Goal: Task Accomplishment & Management: Manage account settings

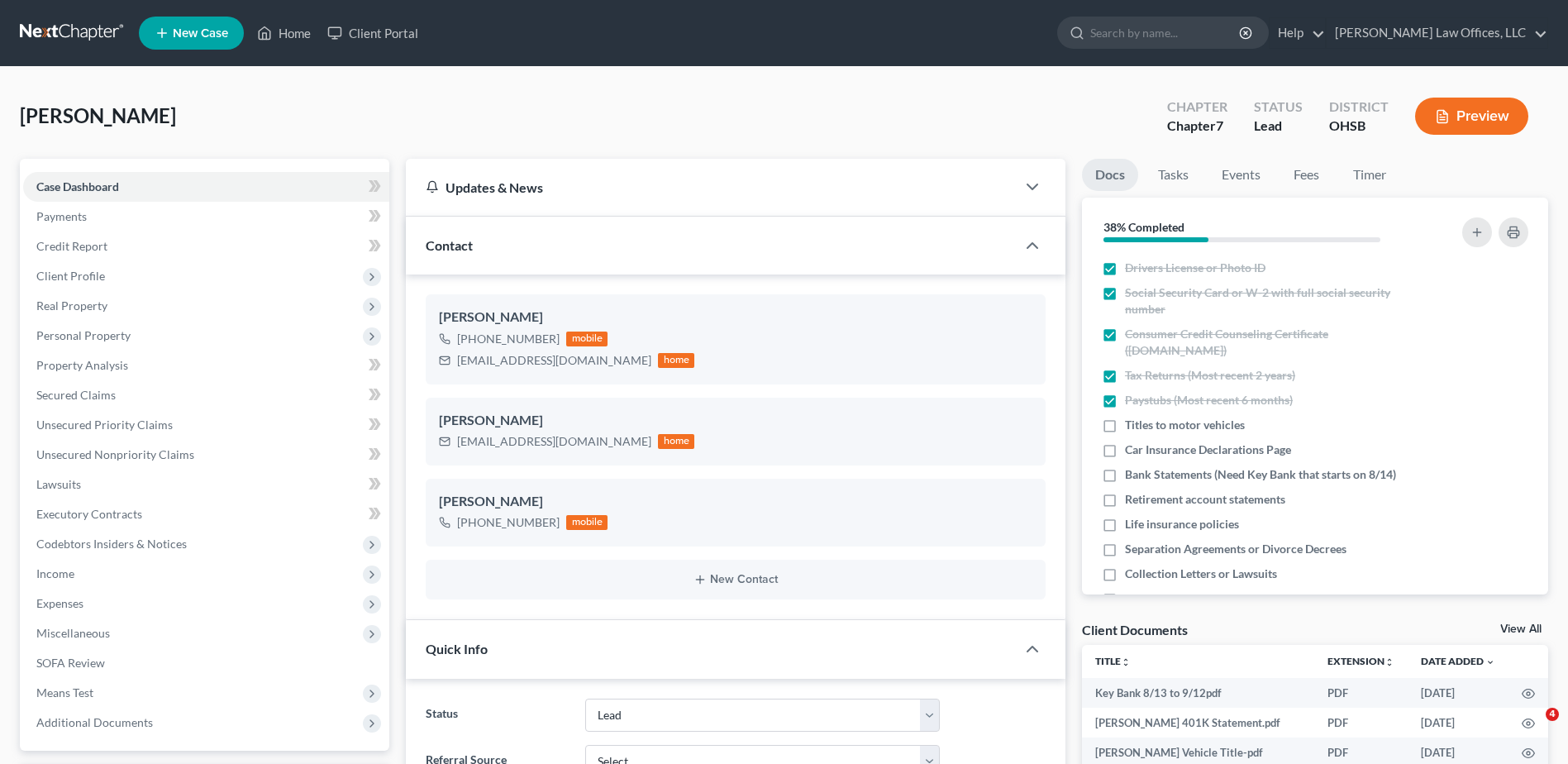
select select "5"
click at [282, 34] on link "Home" at bounding box center [284, 32] width 71 height 29
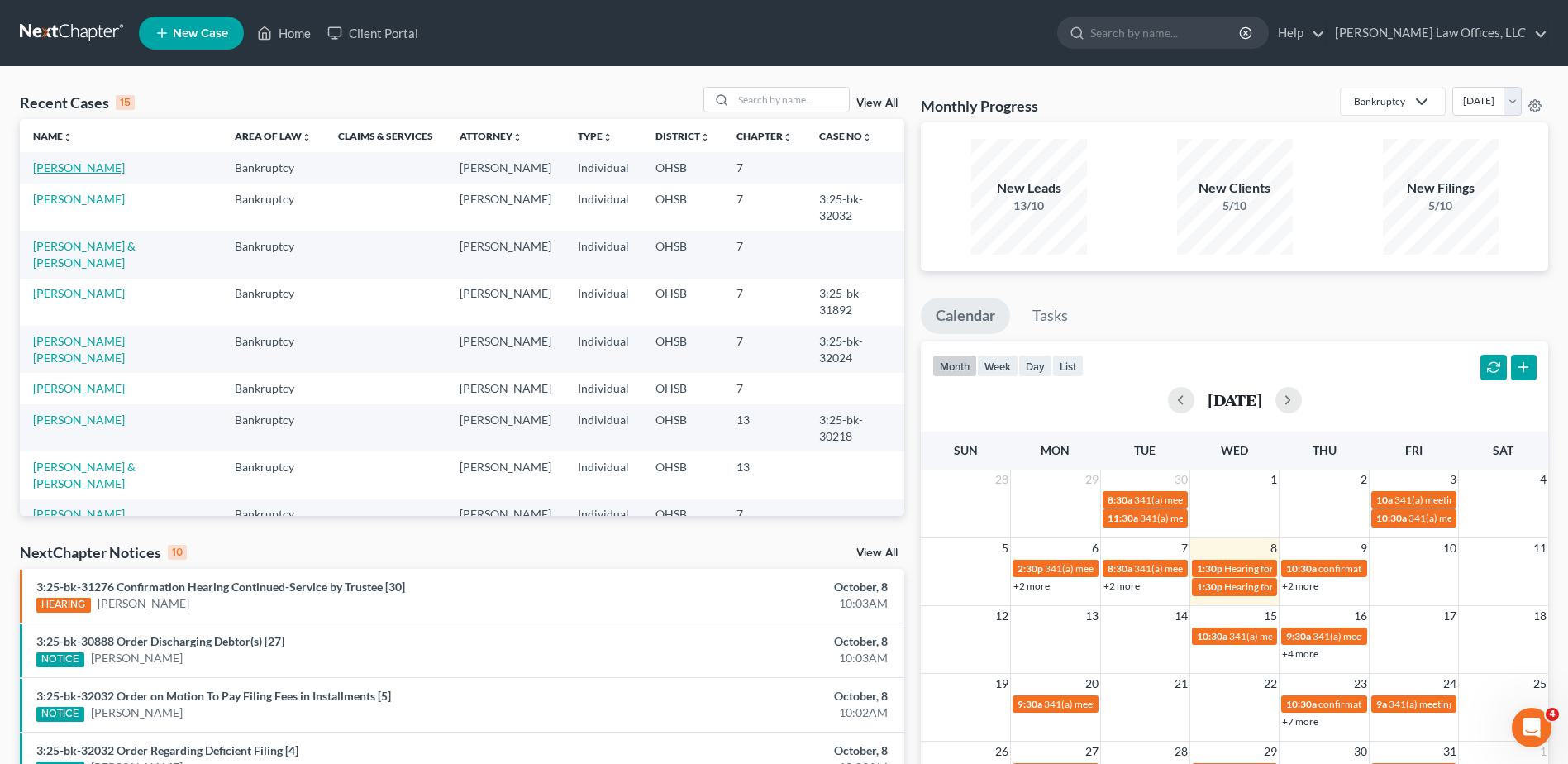
click at [95, 166] on link "[PERSON_NAME]" at bounding box center [79, 168] width 92 height 14
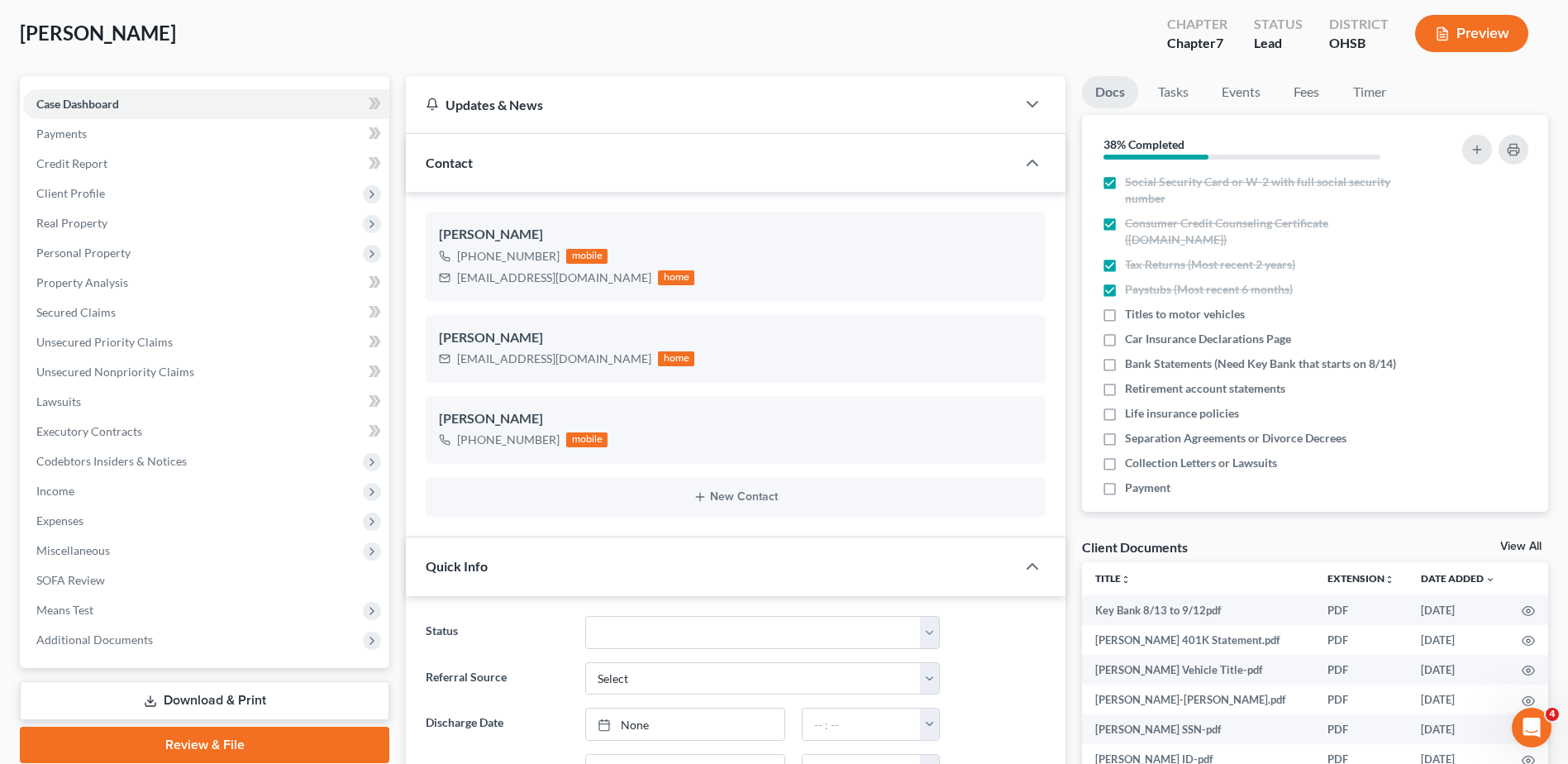
scroll to position [43, 0]
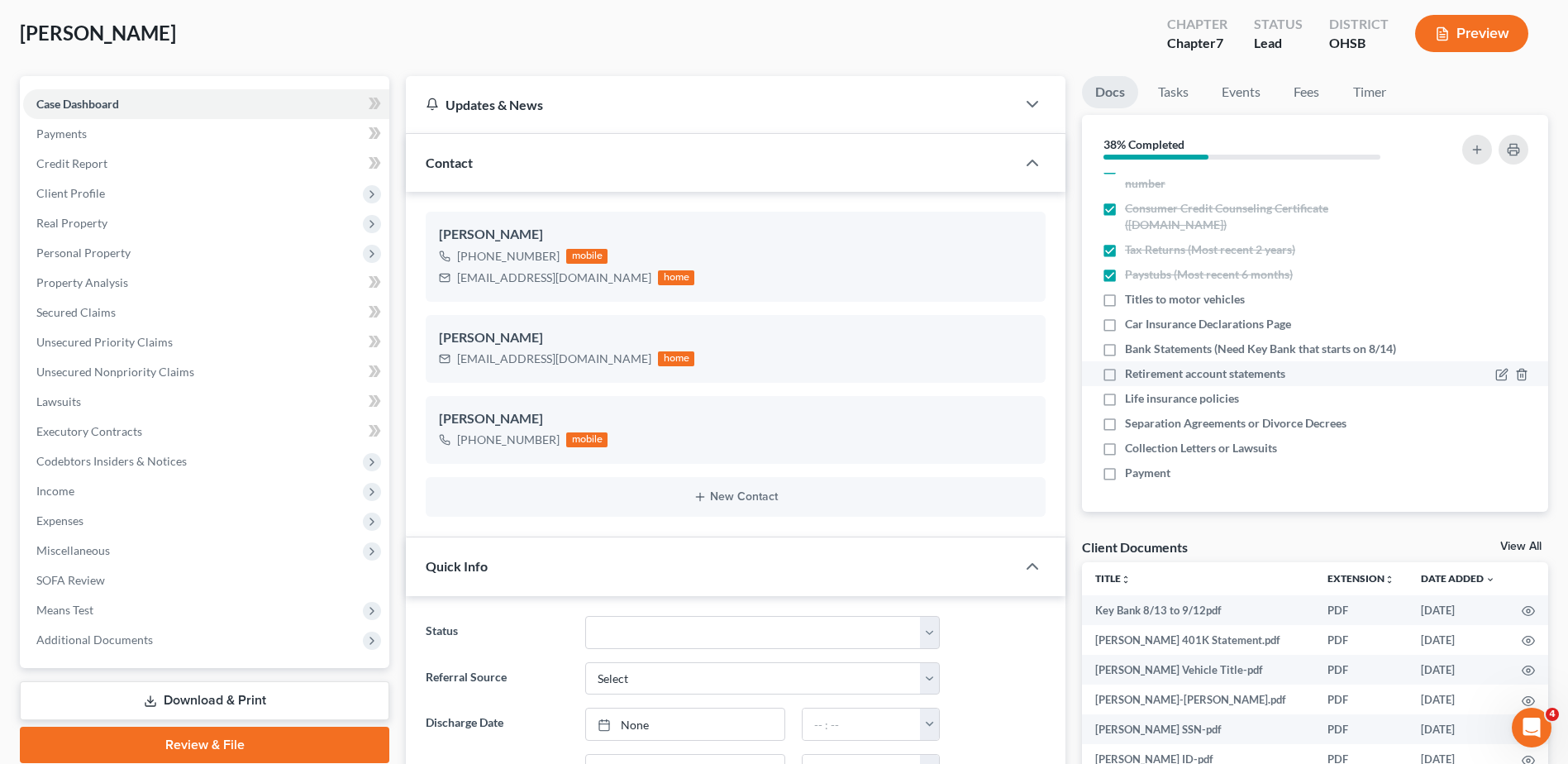
click at [1125, 377] on label "Retirement account statements" at bounding box center [1206, 373] width 161 height 17
click at [1132, 376] on input "Retirement account statements" at bounding box center [1137, 370] width 11 height 11
checkbox input "true"
click at [1125, 303] on label "Titles to motor vehicles" at bounding box center [1185, 299] width 120 height 17
click at [1132, 302] on input "Titles to motor vehicles" at bounding box center [1137, 296] width 11 height 11
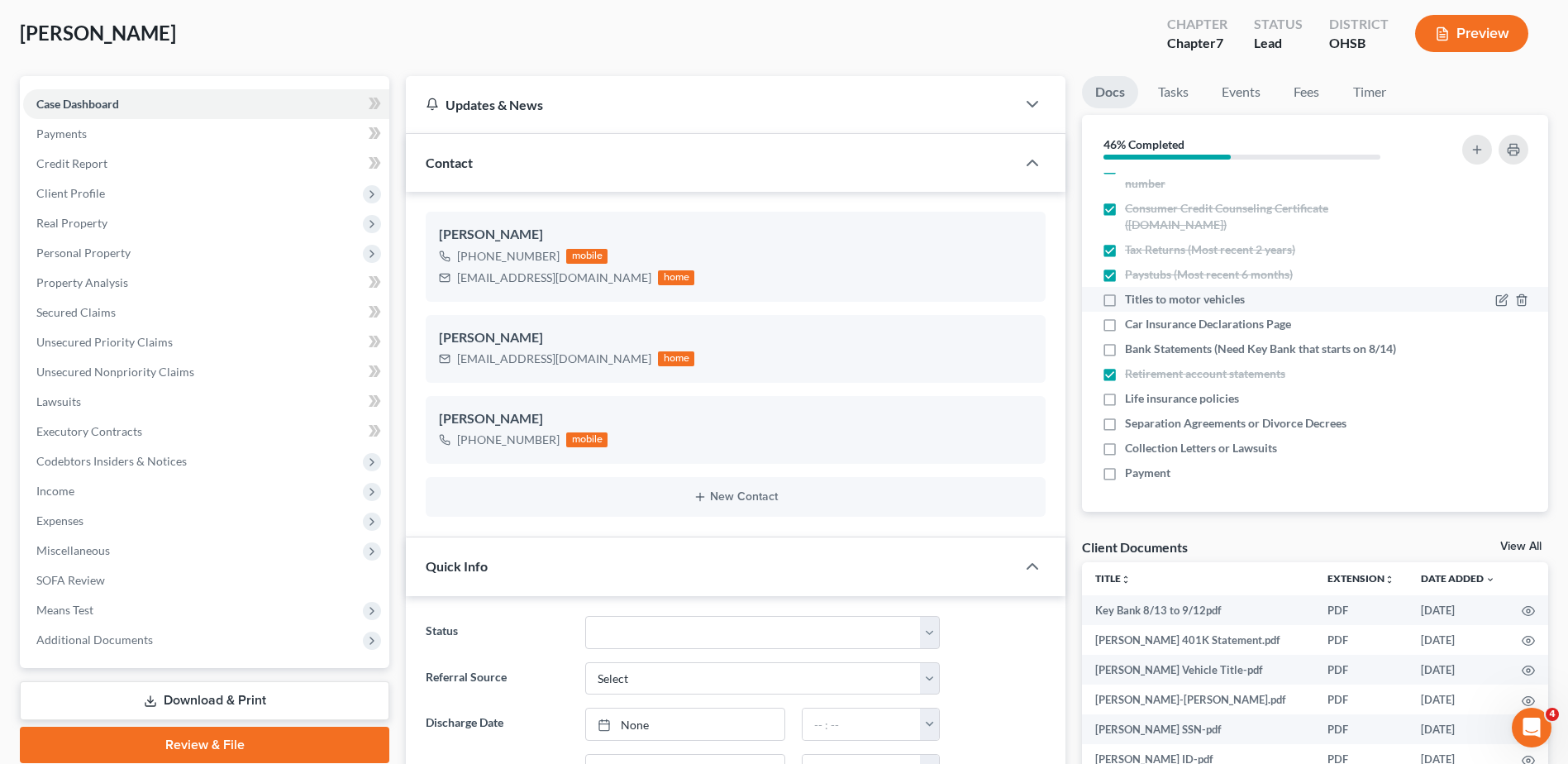
checkbox input "true"
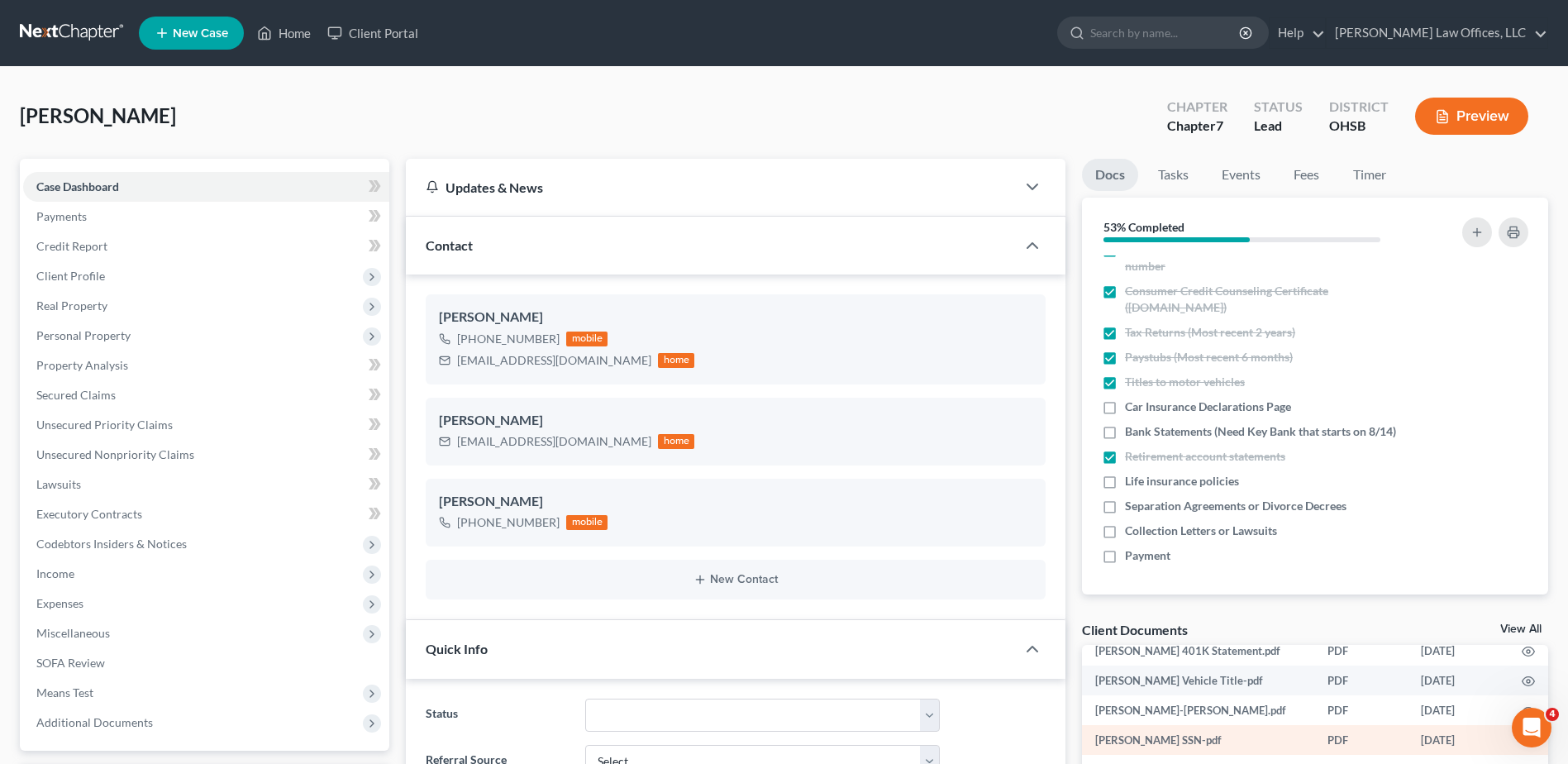
scroll to position [0, 0]
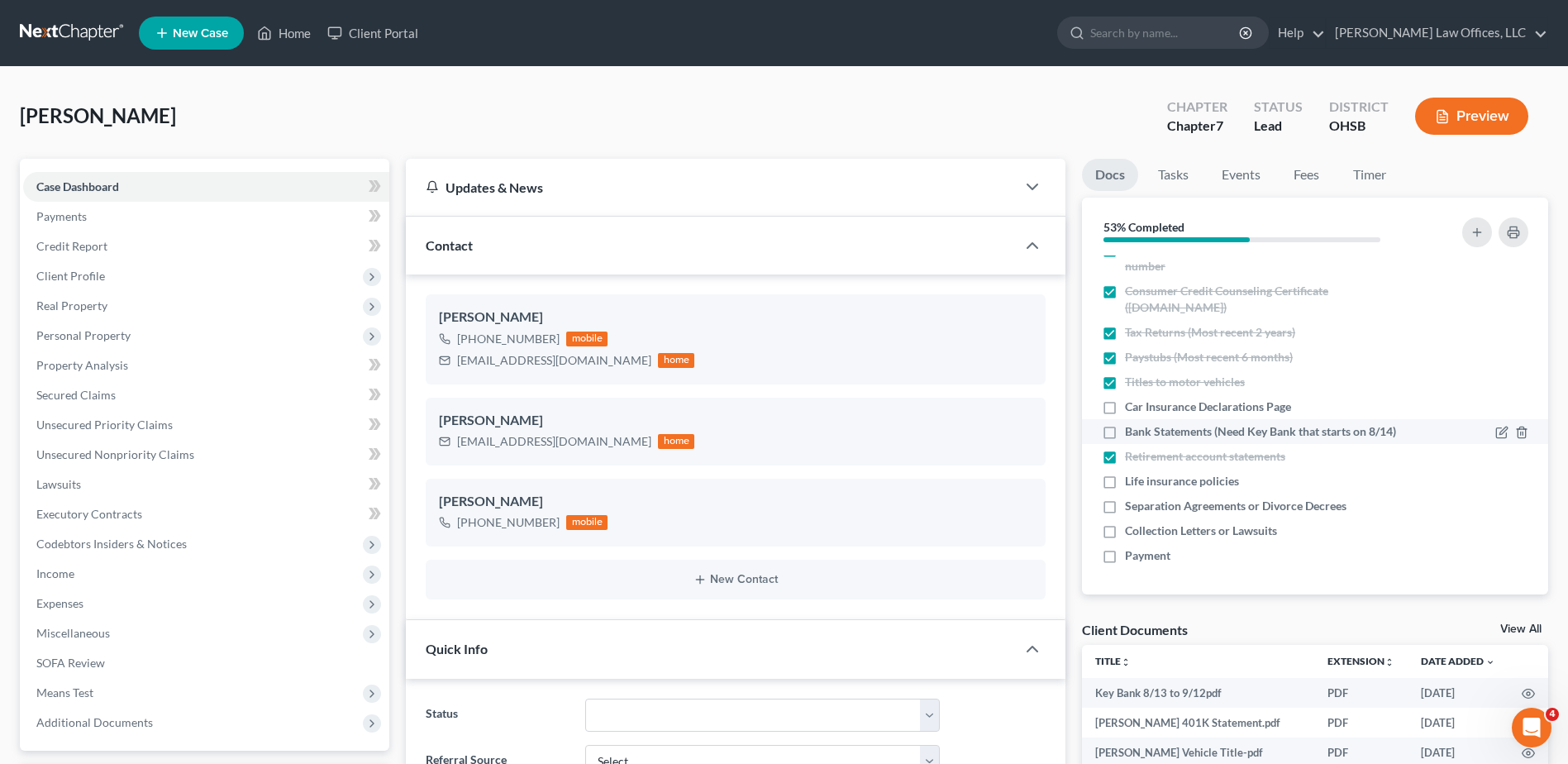
click at [1125, 431] on label "Bank Statements (Need Key Bank that starts on 8/14)" at bounding box center [1261, 431] width 271 height 17
click at [1132, 431] on input "Bank Statements (Need Key Bank that starts on 8/14)" at bounding box center [1137, 428] width 11 height 11
checkbox input "true"
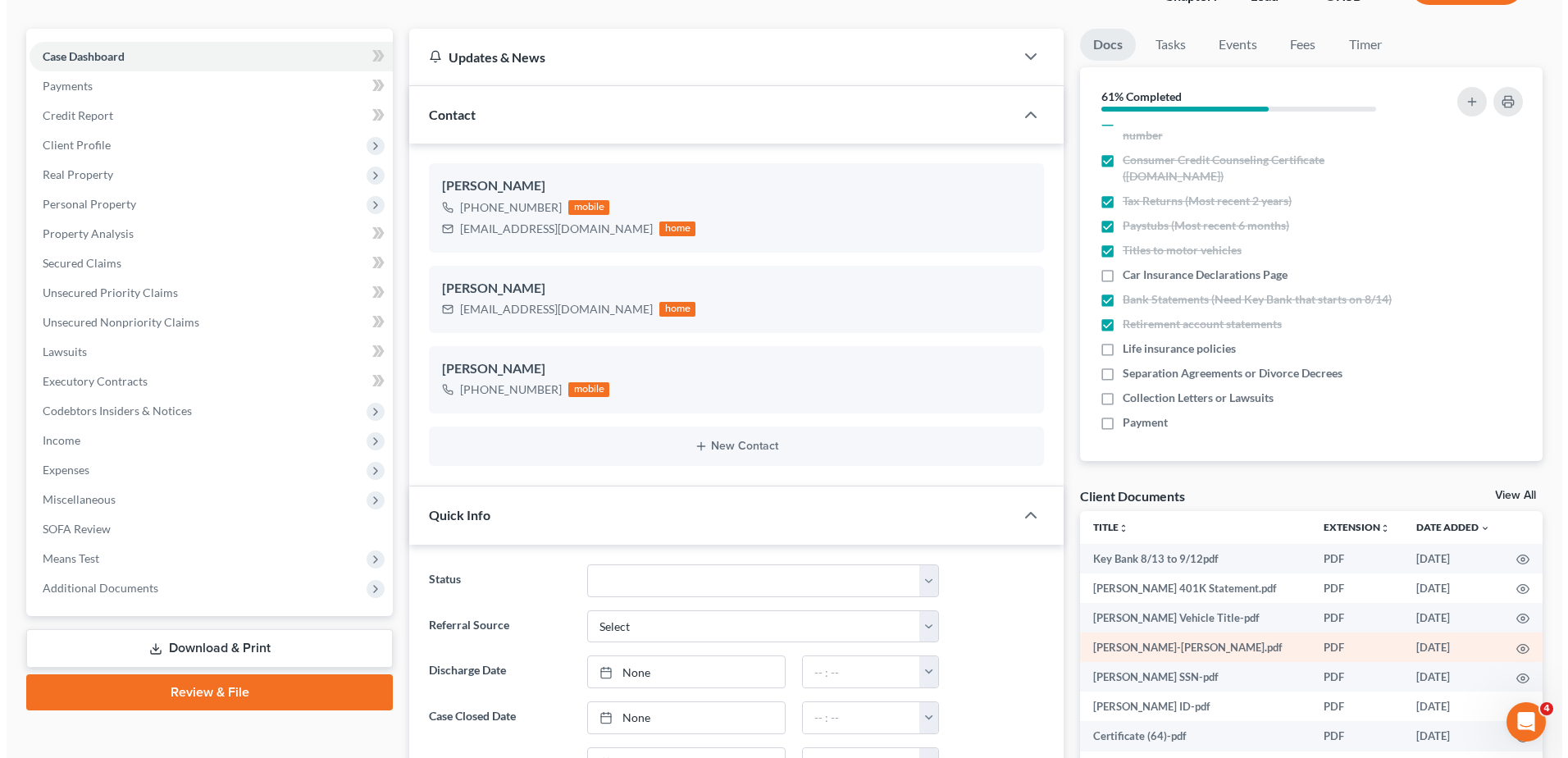
scroll to position [82, 0]
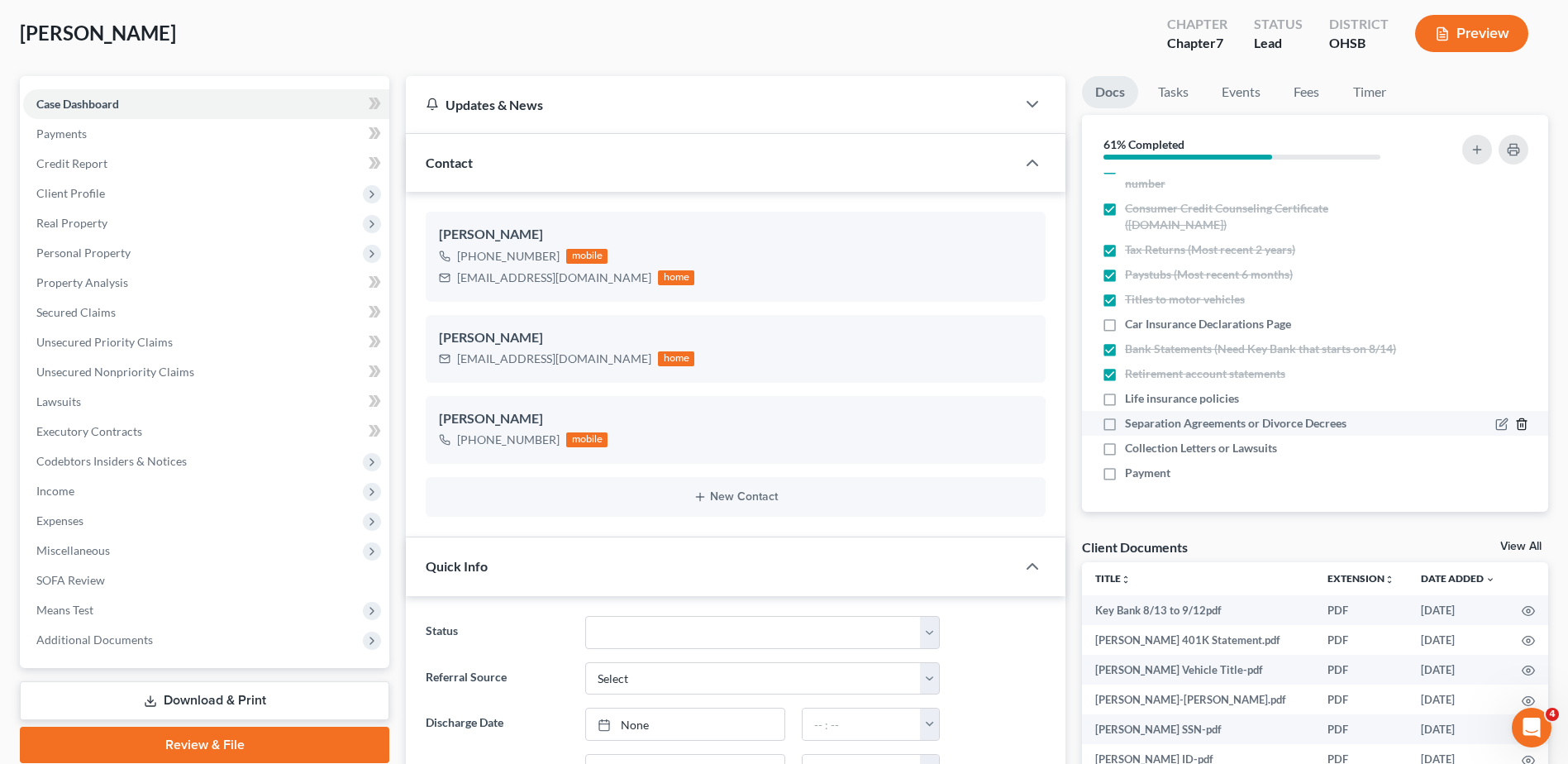
click at [1517, 421] on icon "button" at bounding box center [1521, 425] width 7 height 11
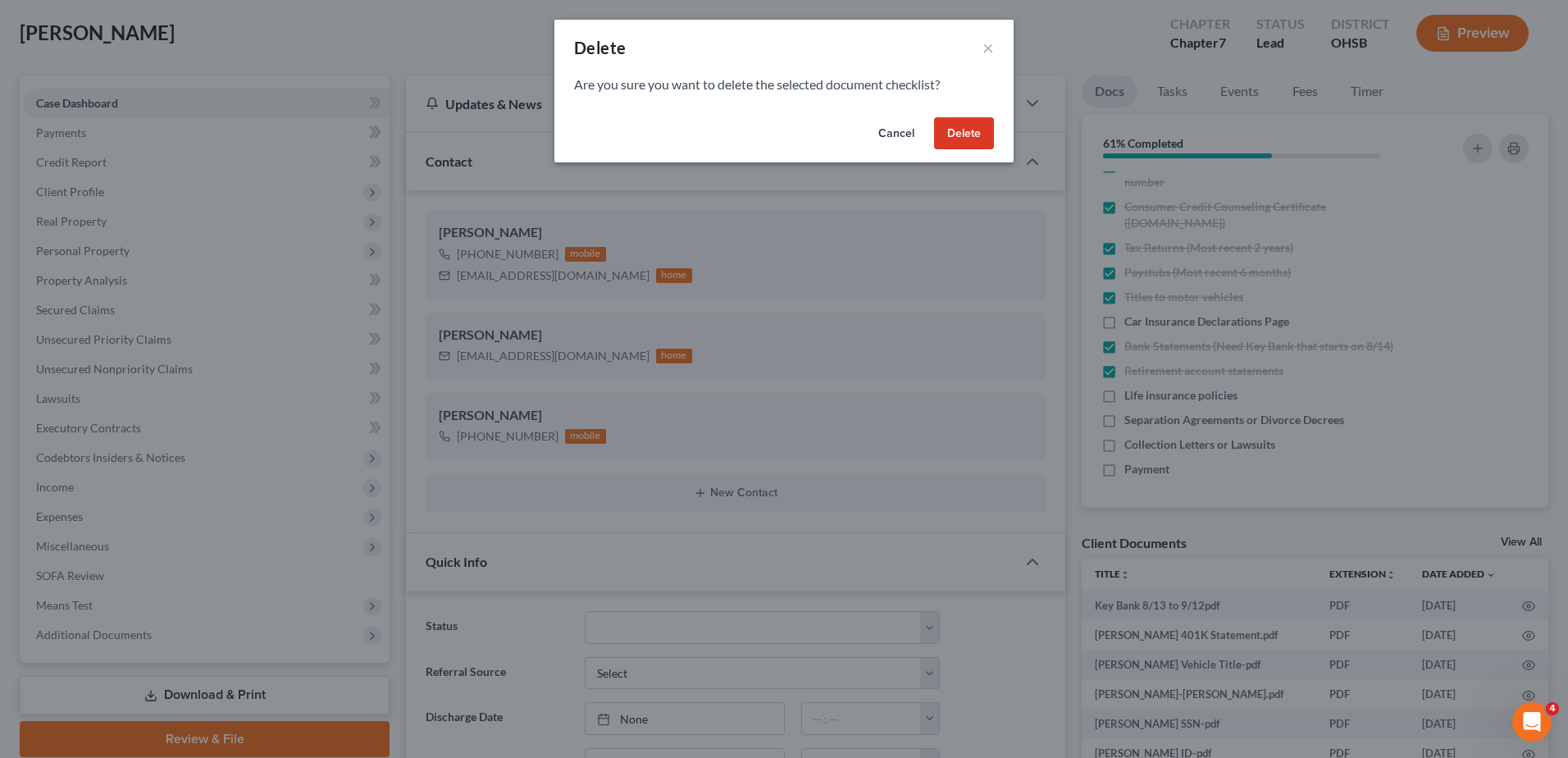
click at [973, 132] on button "Delete" at bounding box center [964, 133] width 60 height 33
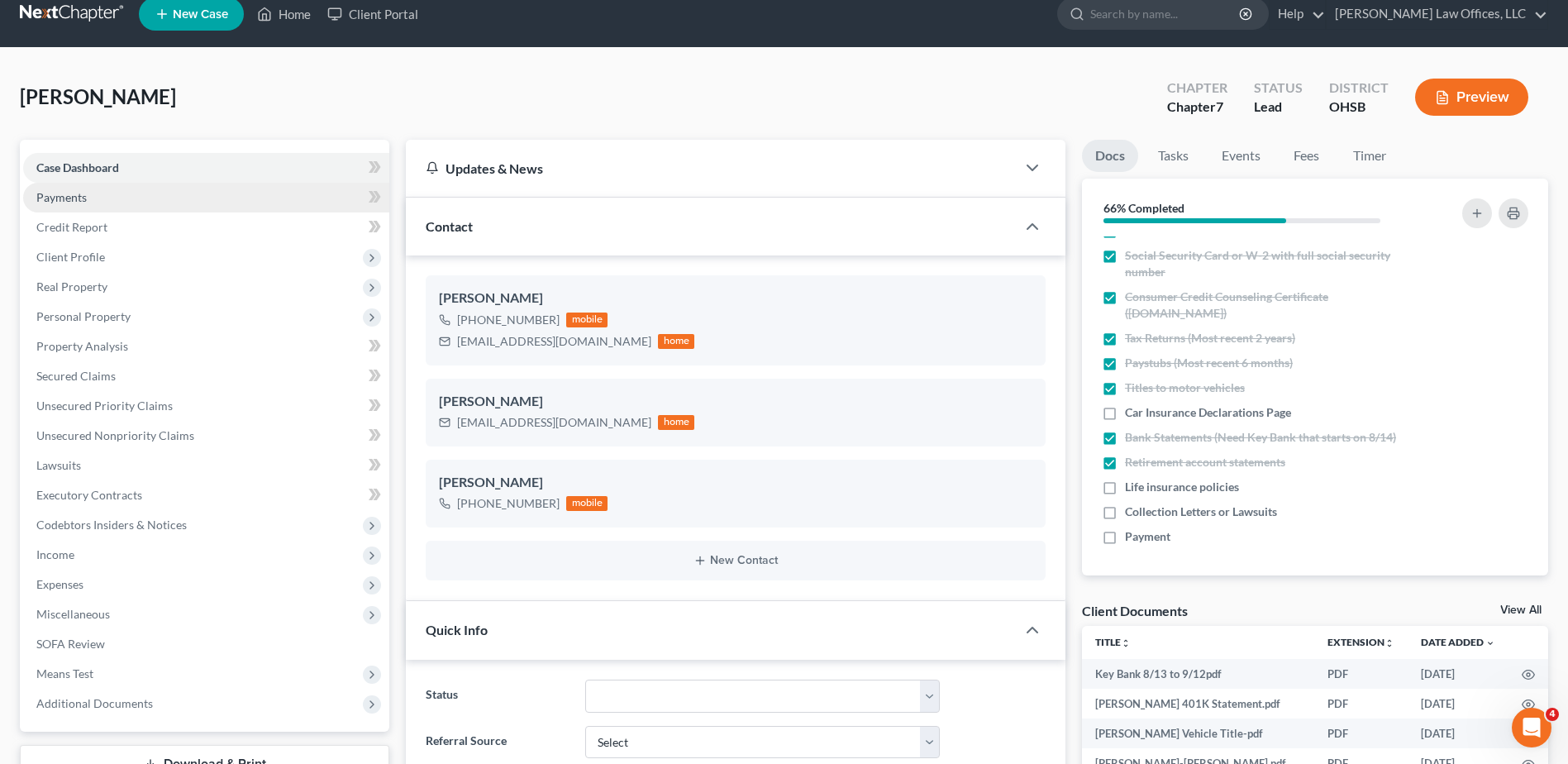
scroll to position [0, 0]
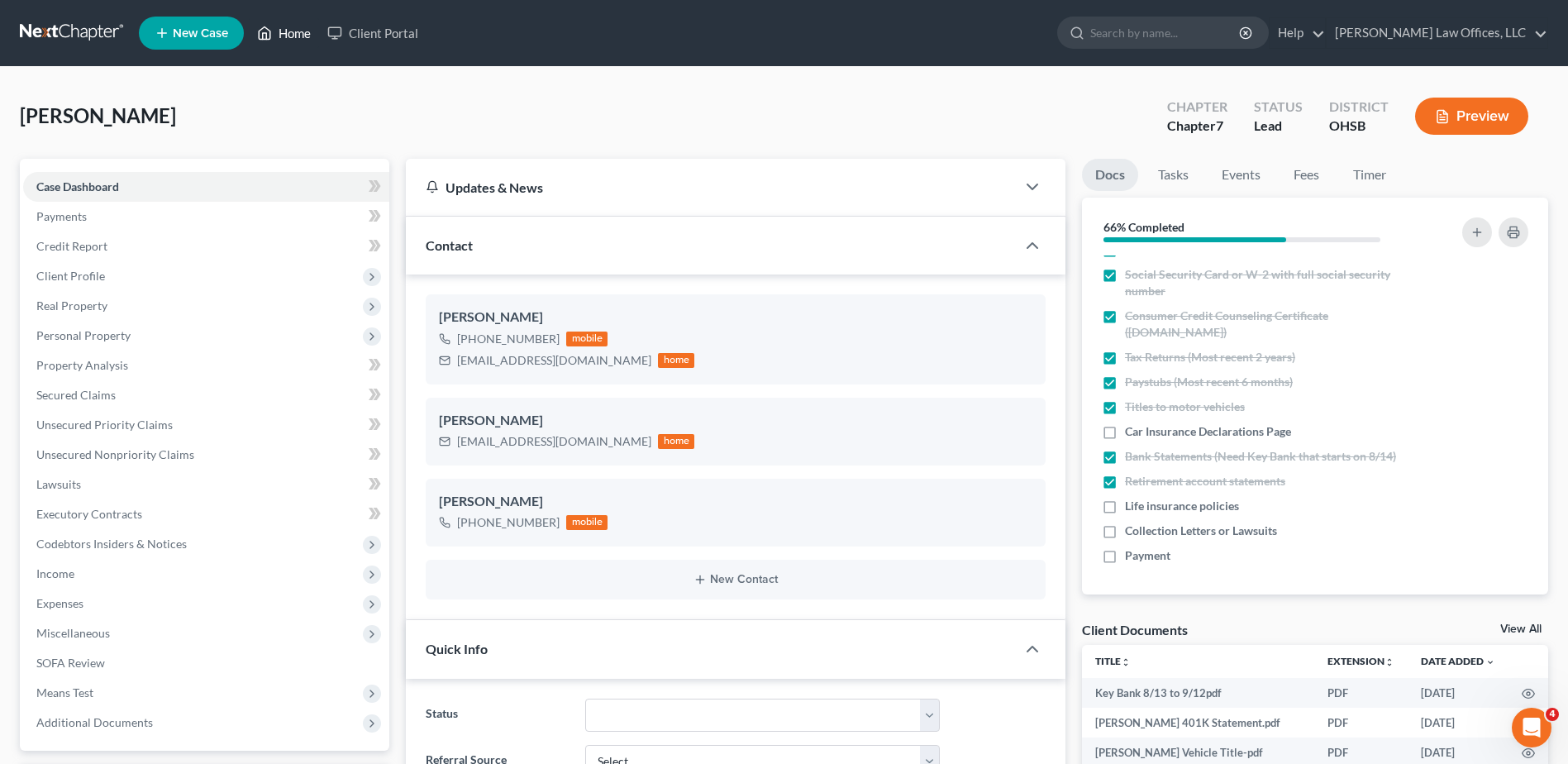
click at [288, 33] on link "Home" at bounding box center [284, 32] width 71 height 29
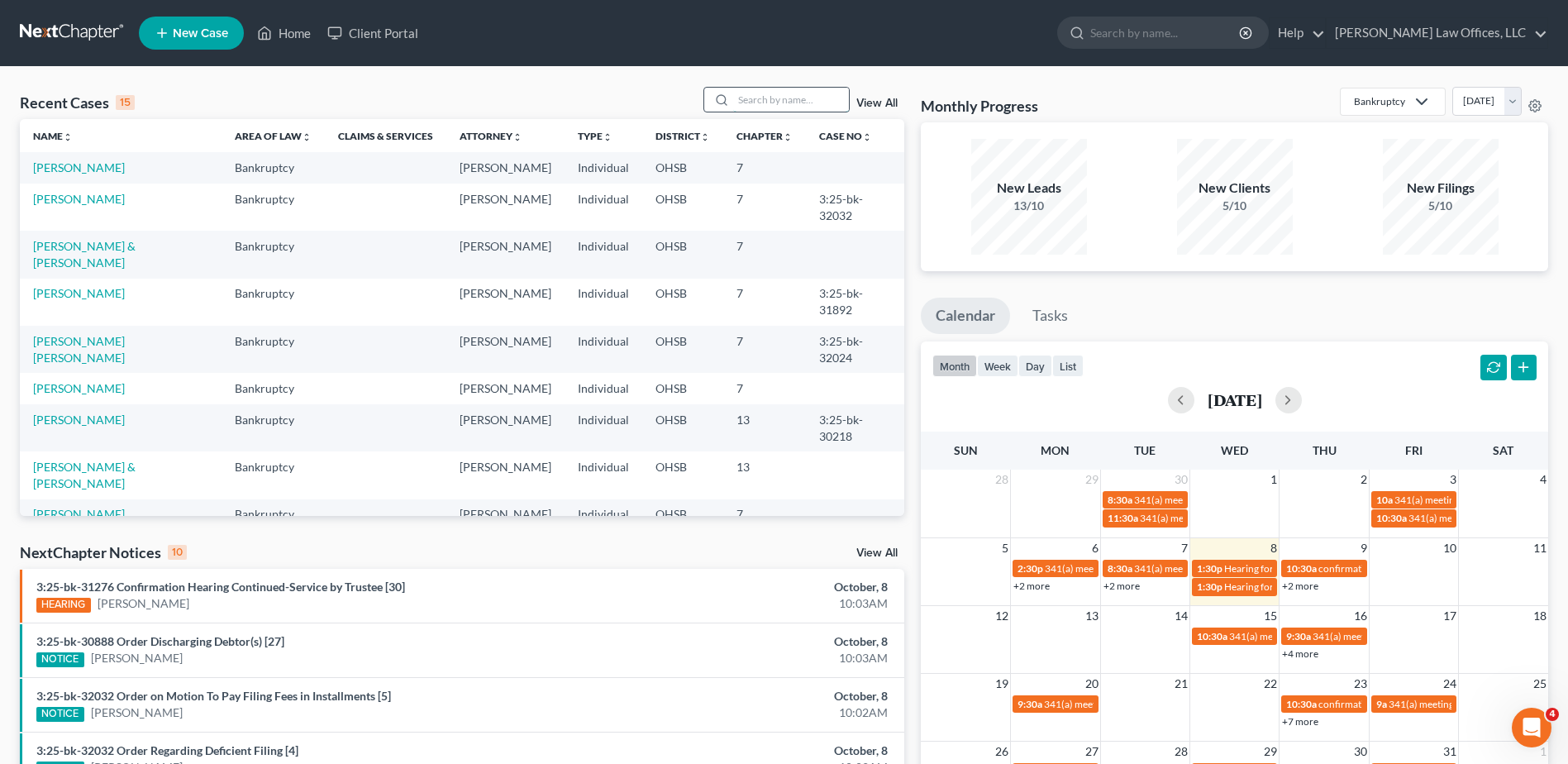
click at [765, 99] on input "search" at bounding box center [792, 99] width 116 height 24
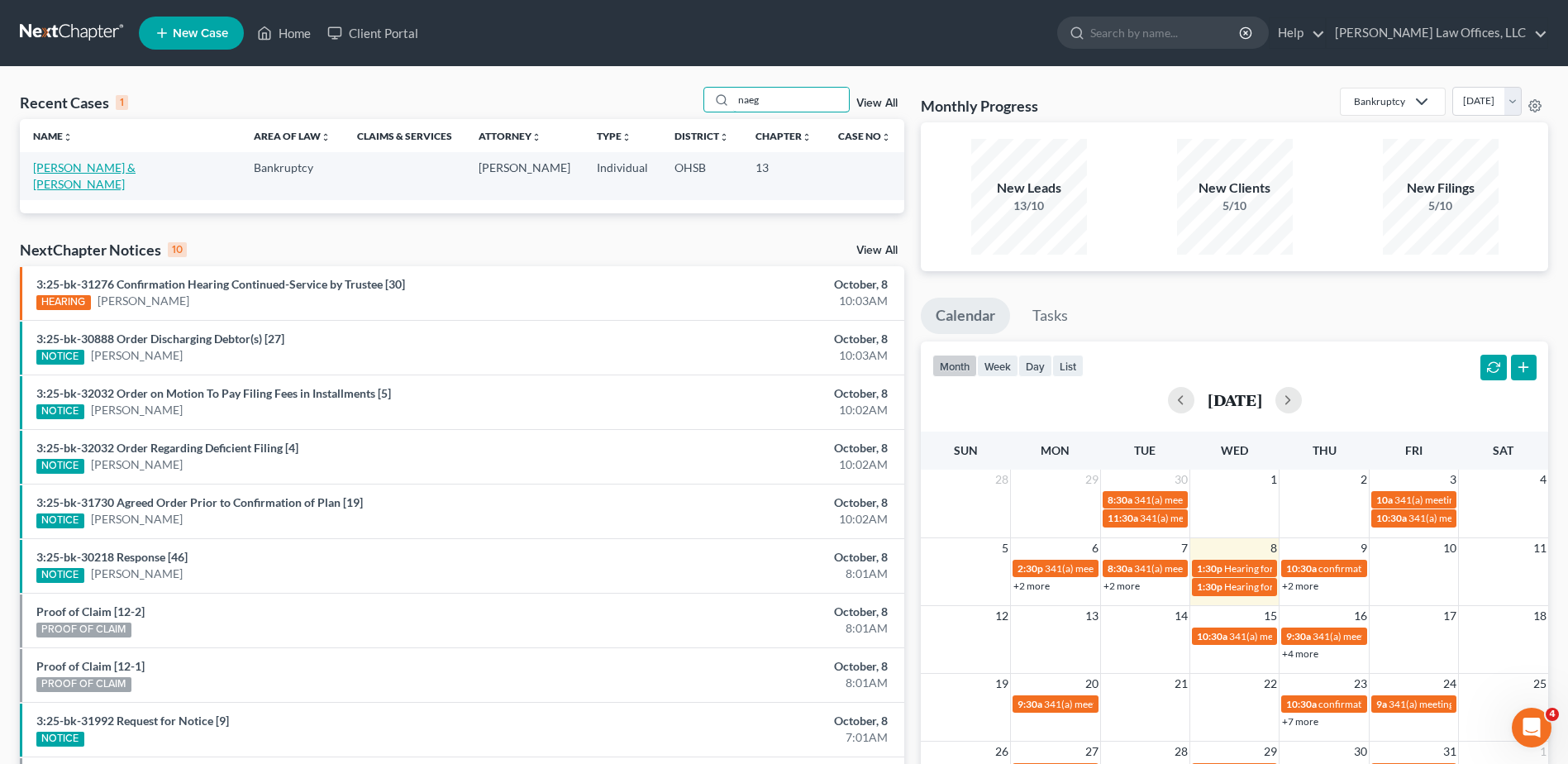
type input "naeg"
click at [70, 170] on link "[PERSON_NAME] & [PERSON_NAME]" at bounding box center [84, 176] width 103 height 30
select select "3"
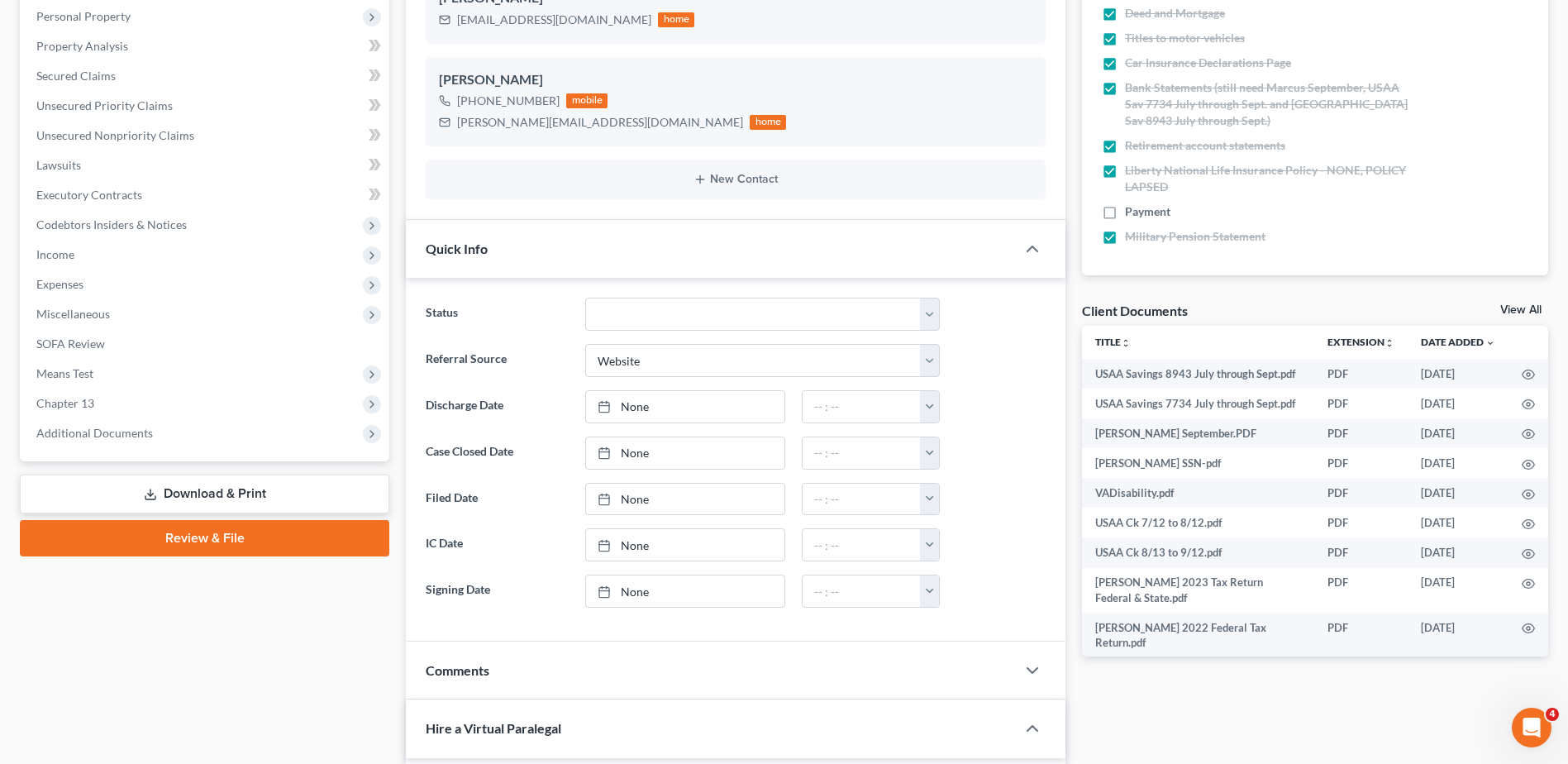
scroll to position [330, 0]
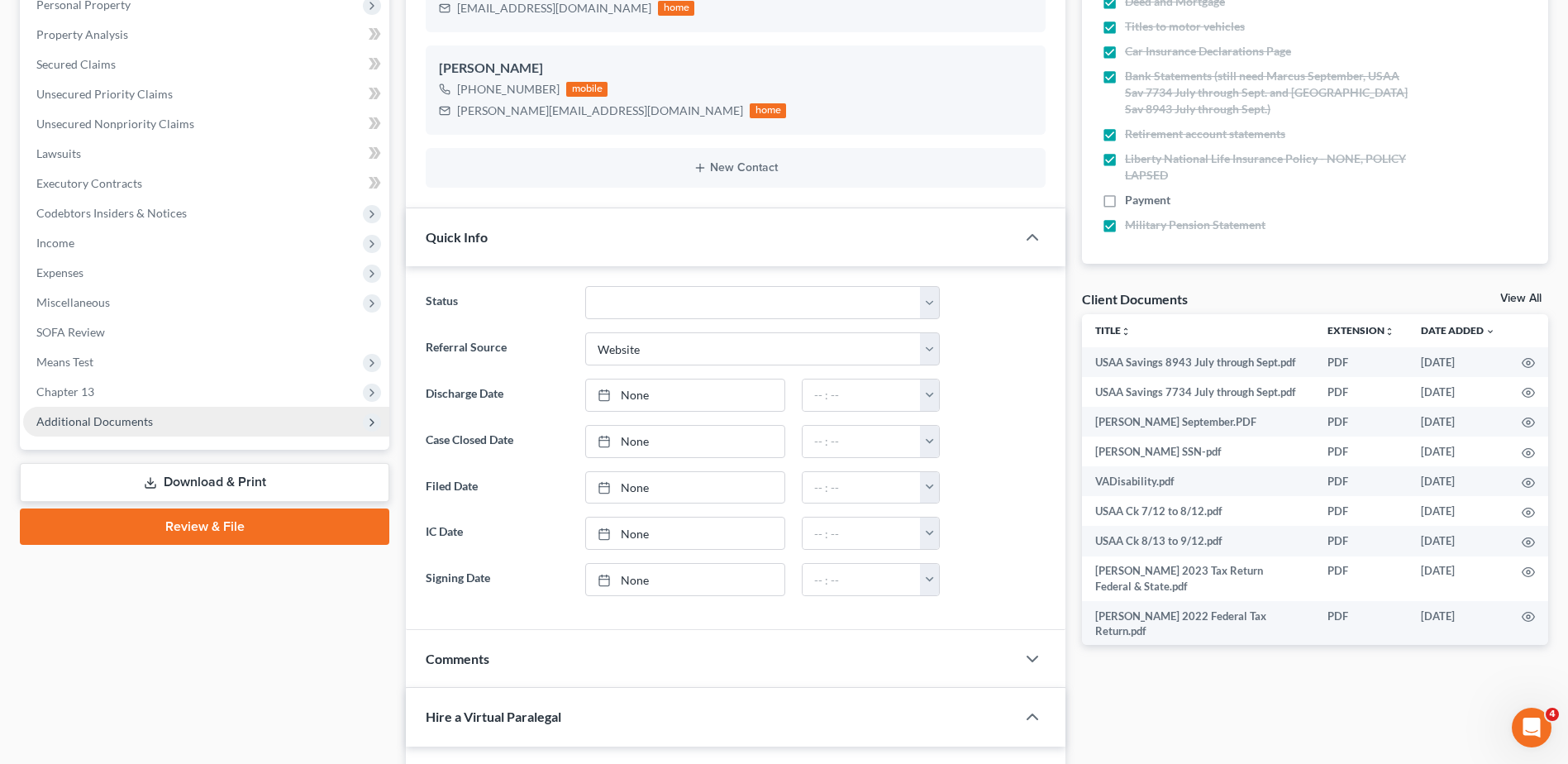
click at [139, 428] on span "Additional Documents" at bounding box center [95, 421] width 117 height 14
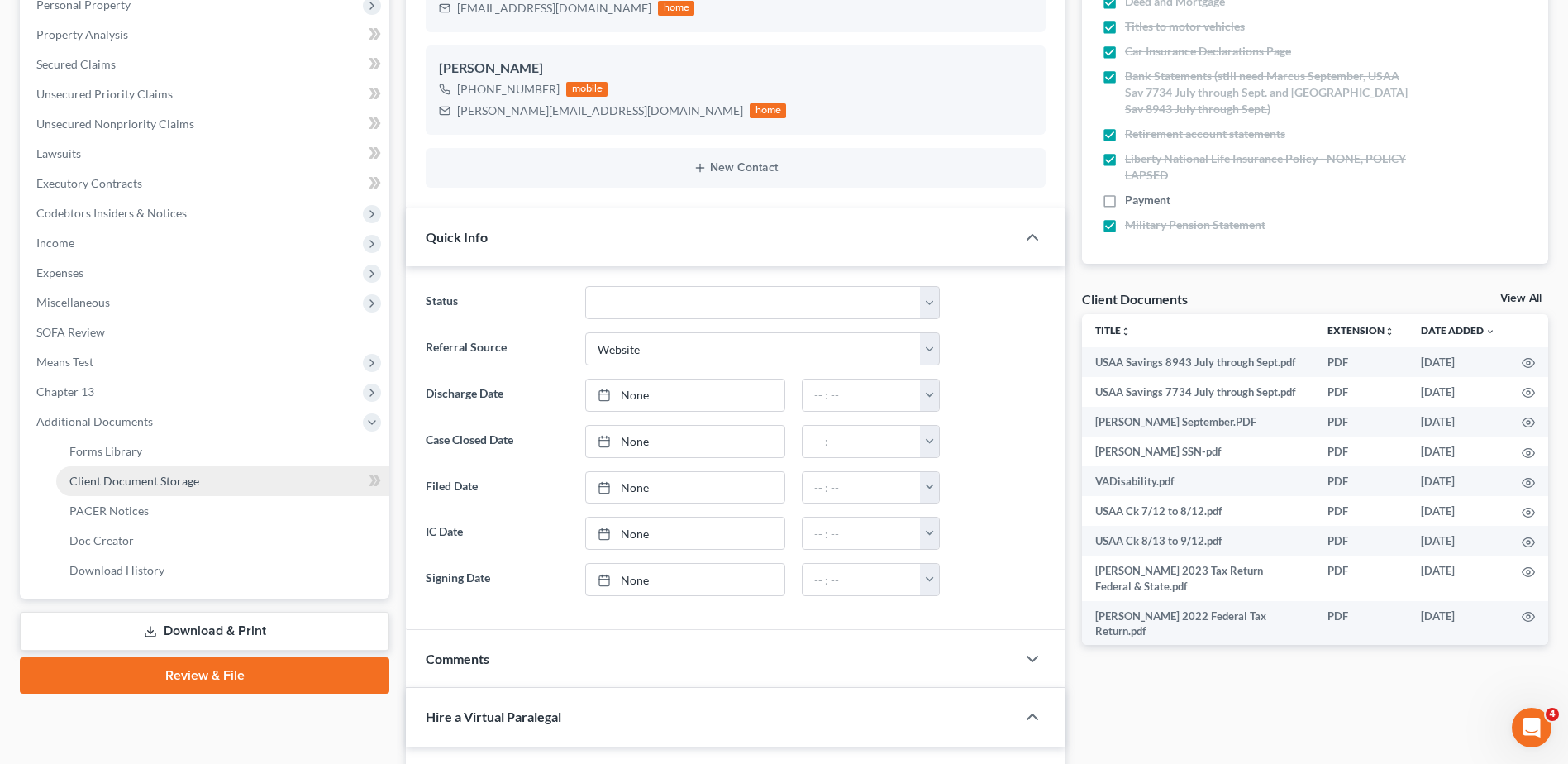
click at [137, 486] on span "Client Document Storage" at bounding box center [134, 481] width 129 height 14
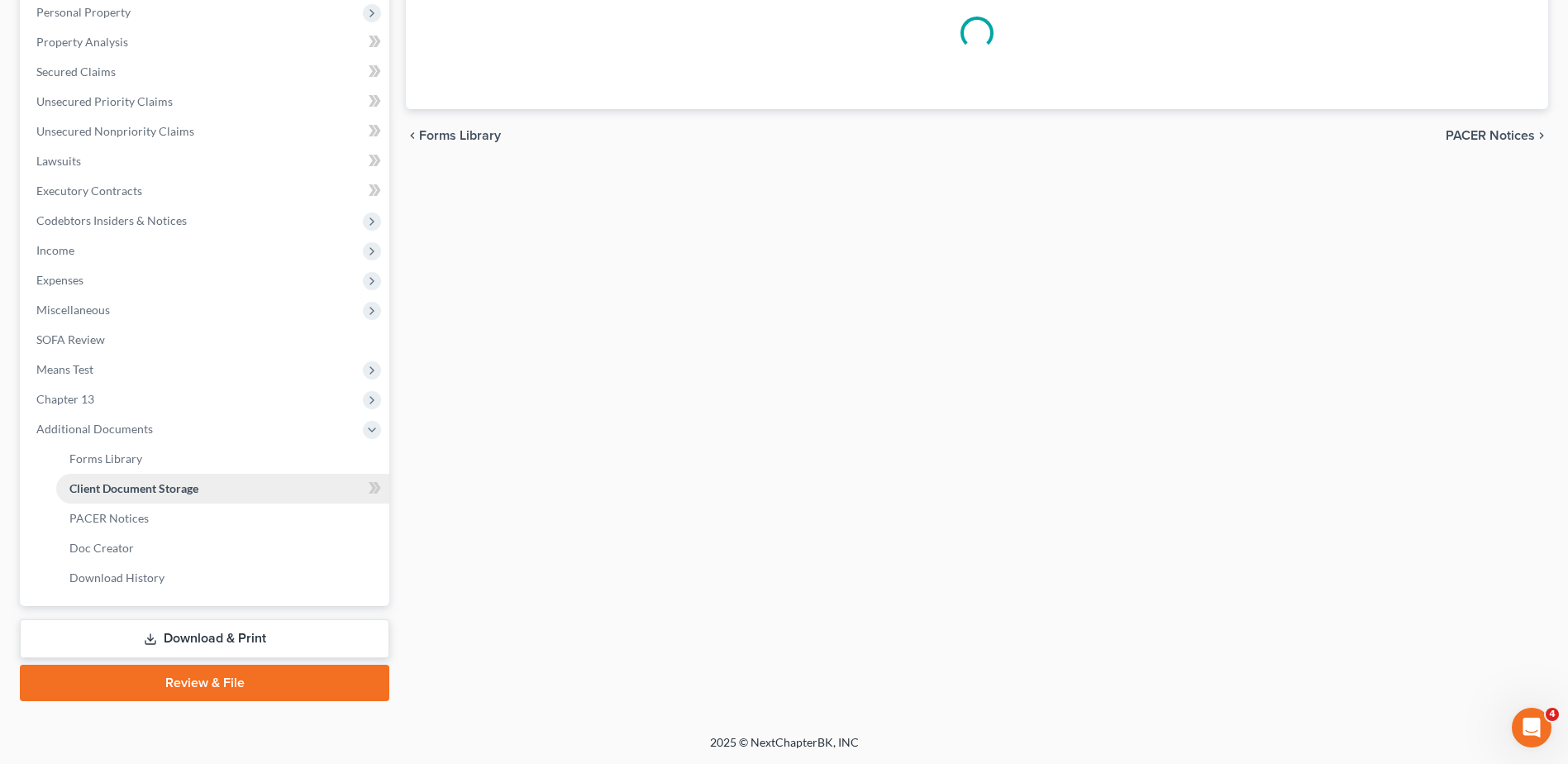
scroll to position [104, 0]
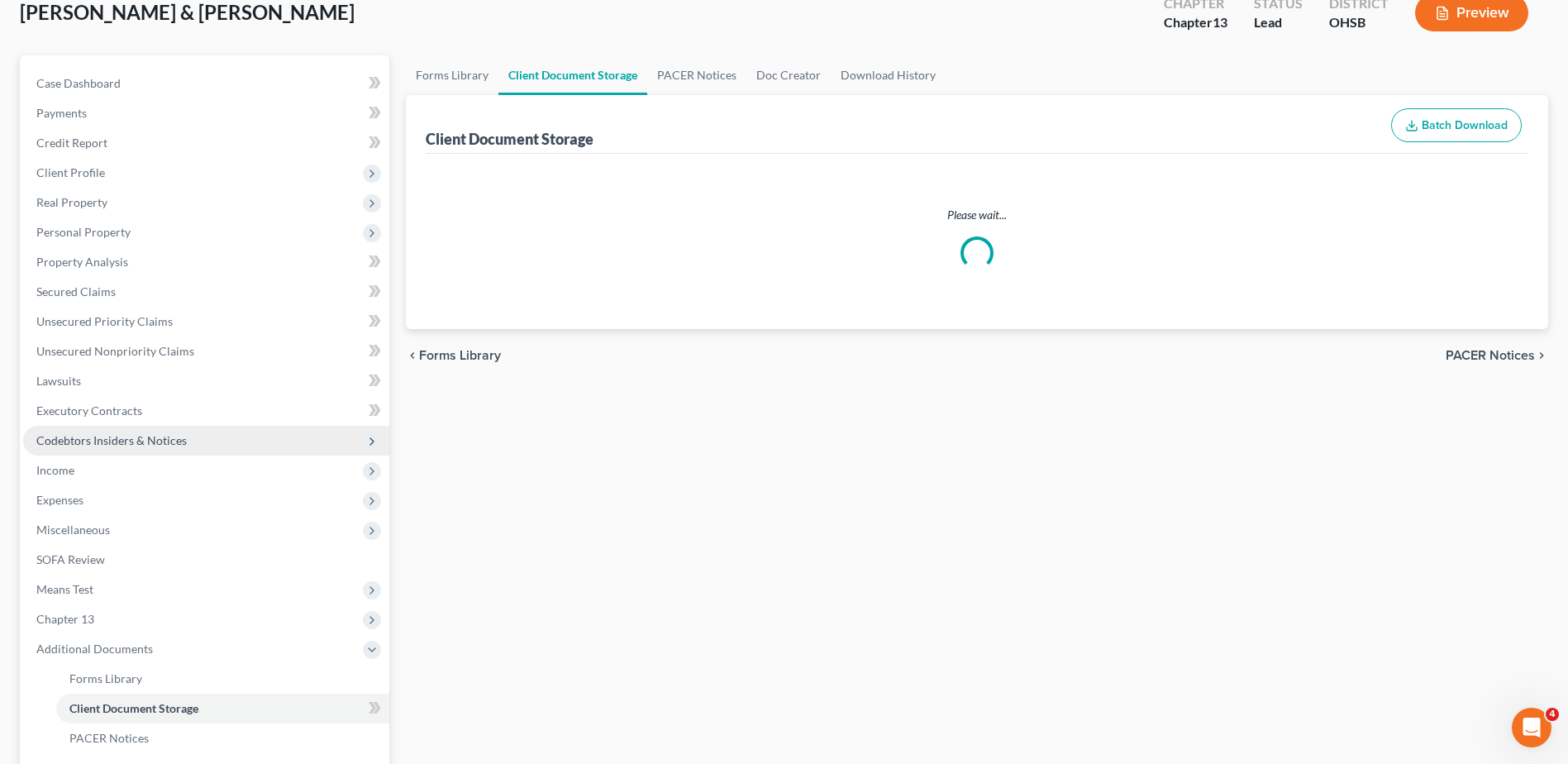
select select "7"
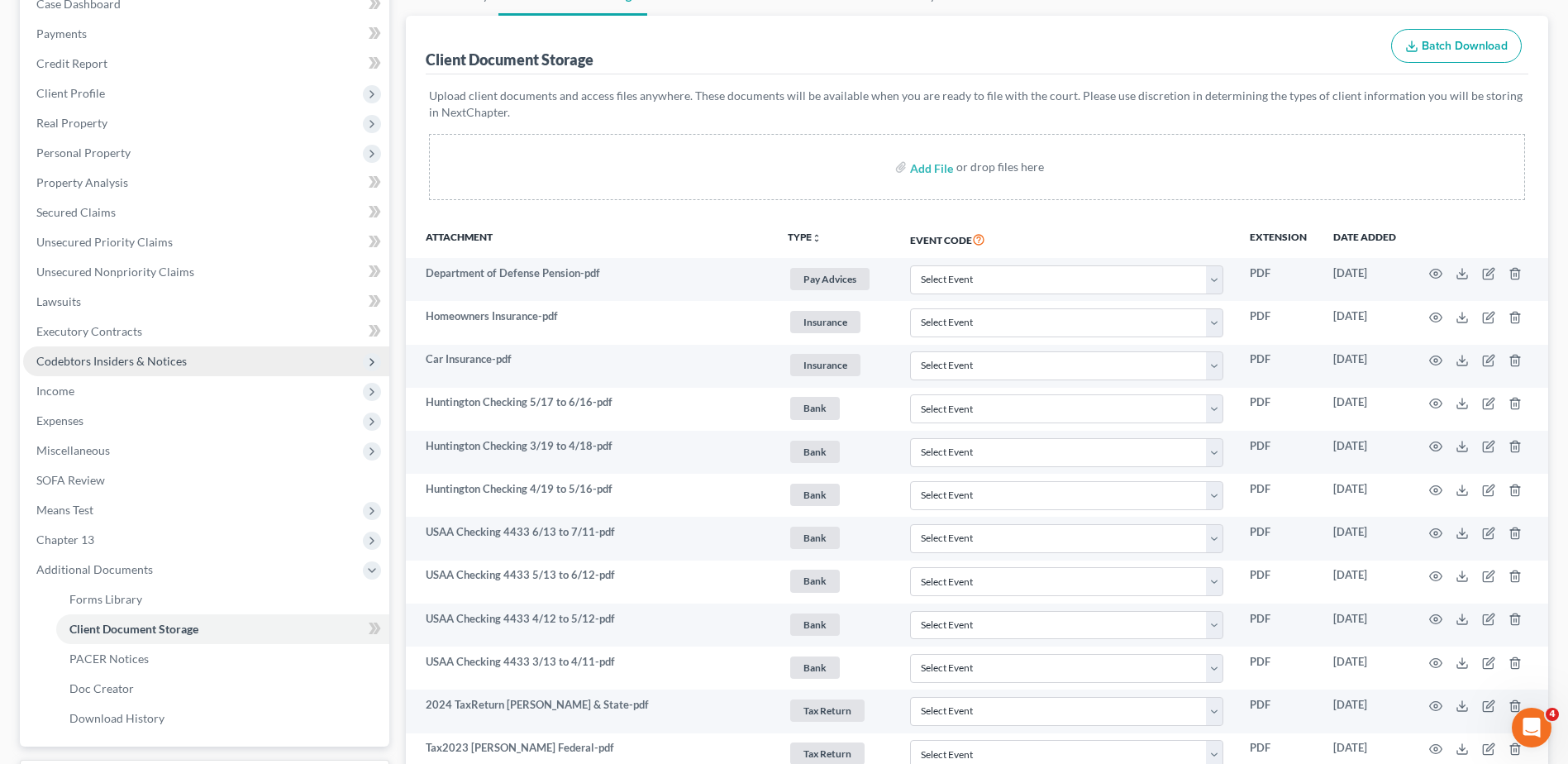
scroll to position [413, 0]
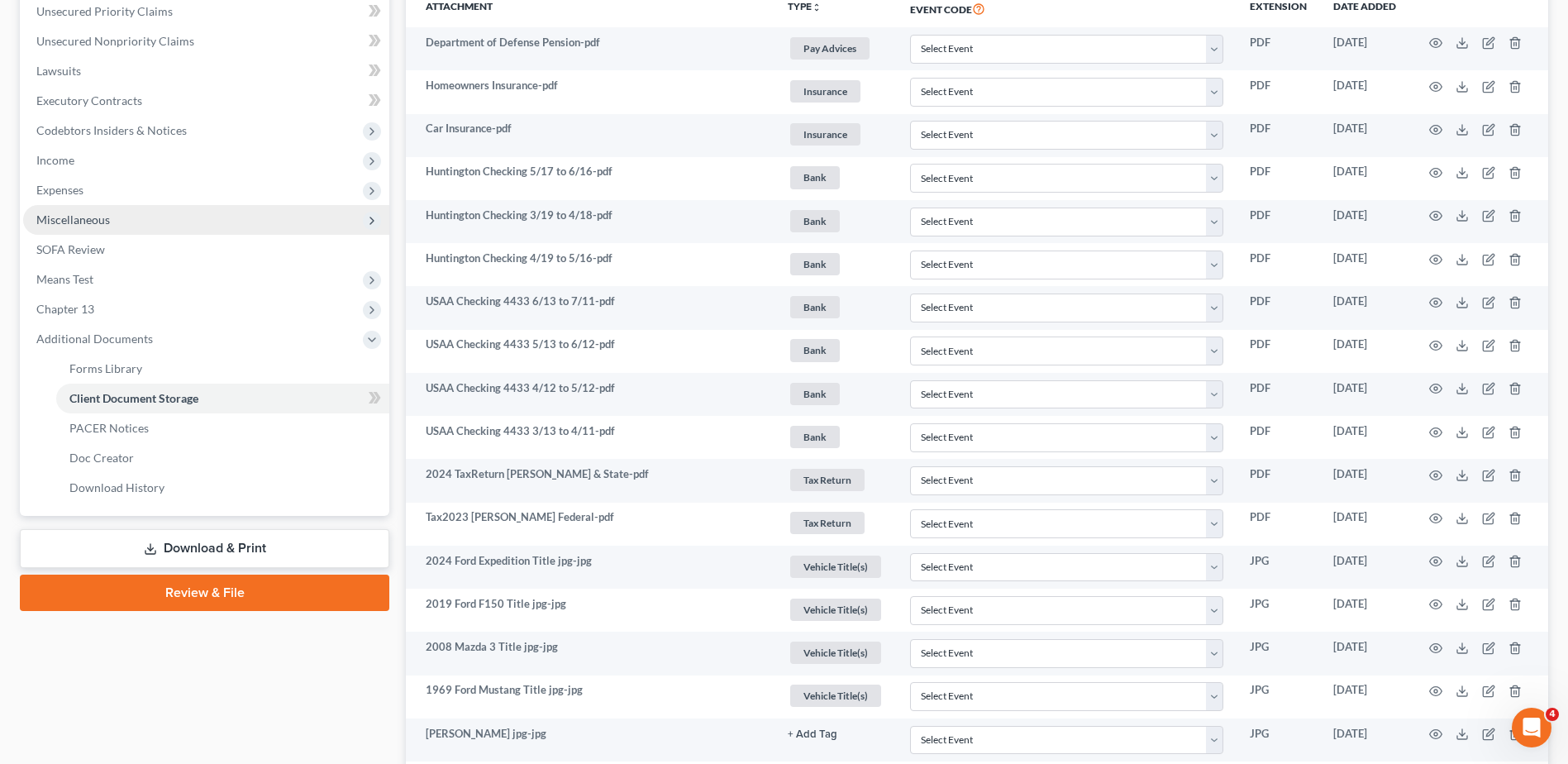
click at [90, 221] on span "Miscellaneous" at bounding box center [73, 220] width 73 height 14
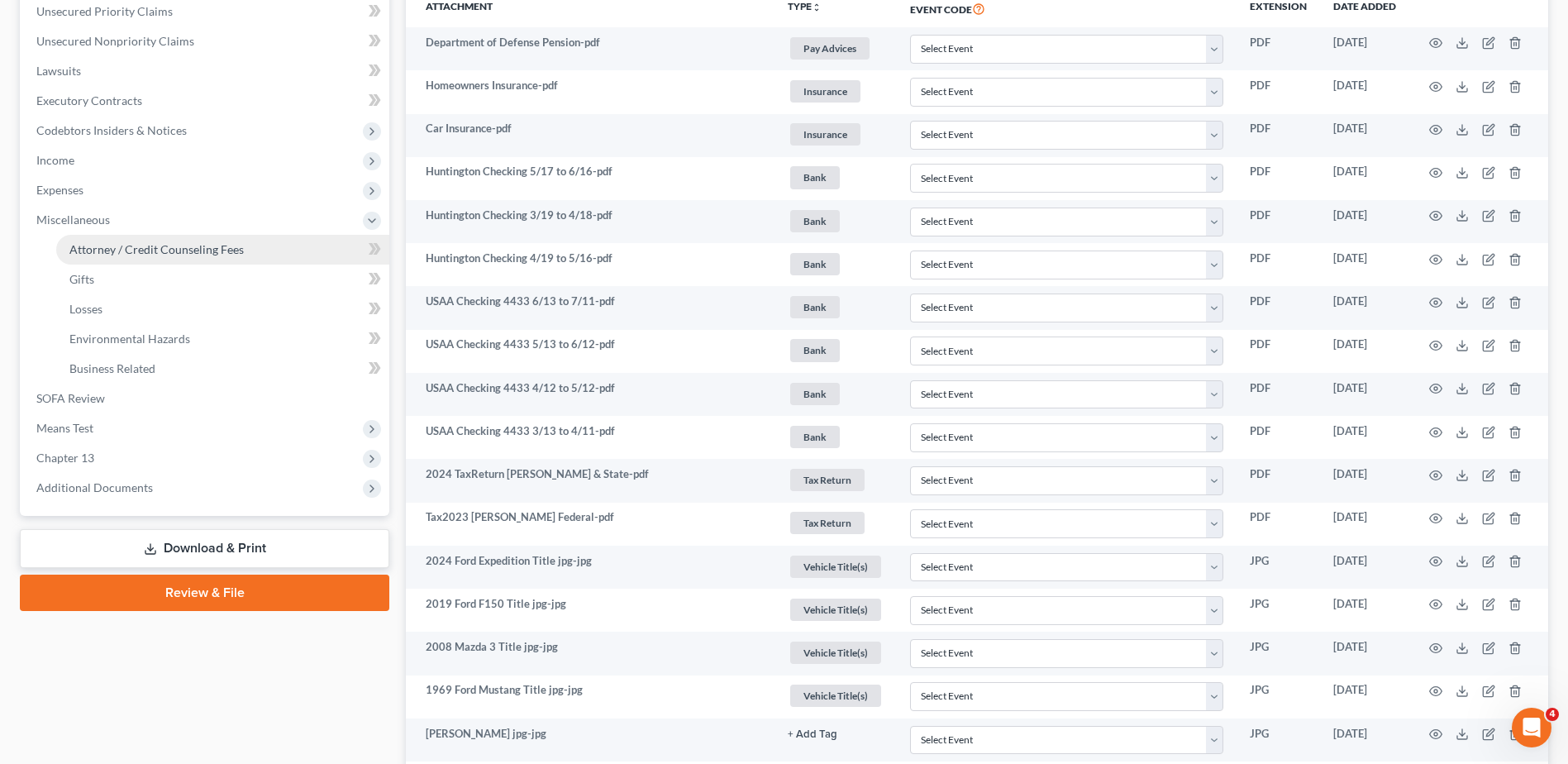
click at [109, 252] on span "Attorney / Credit Counseling Fees" at bounding box center [156, 249] width 174 height 14
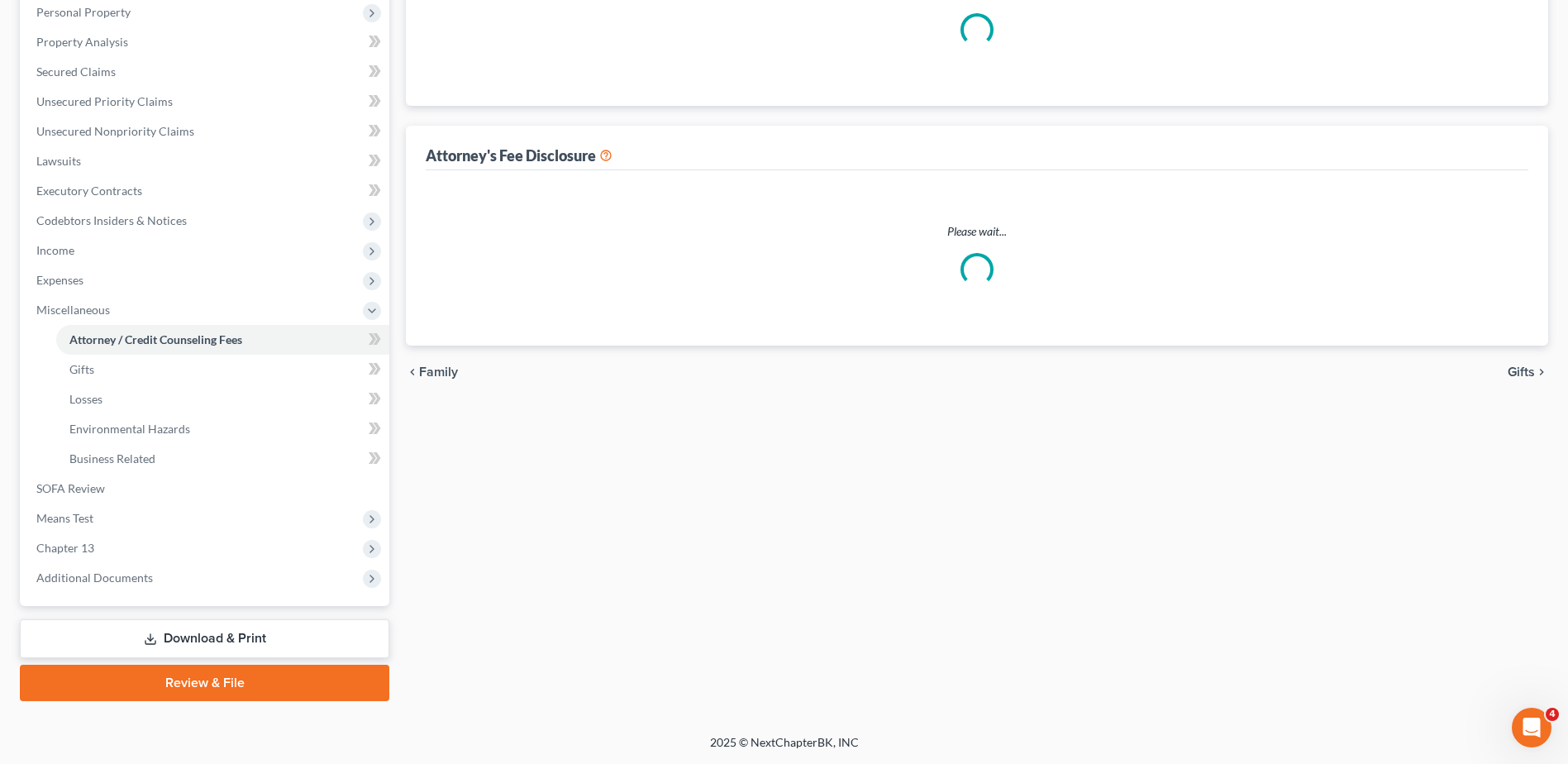
select select "1"
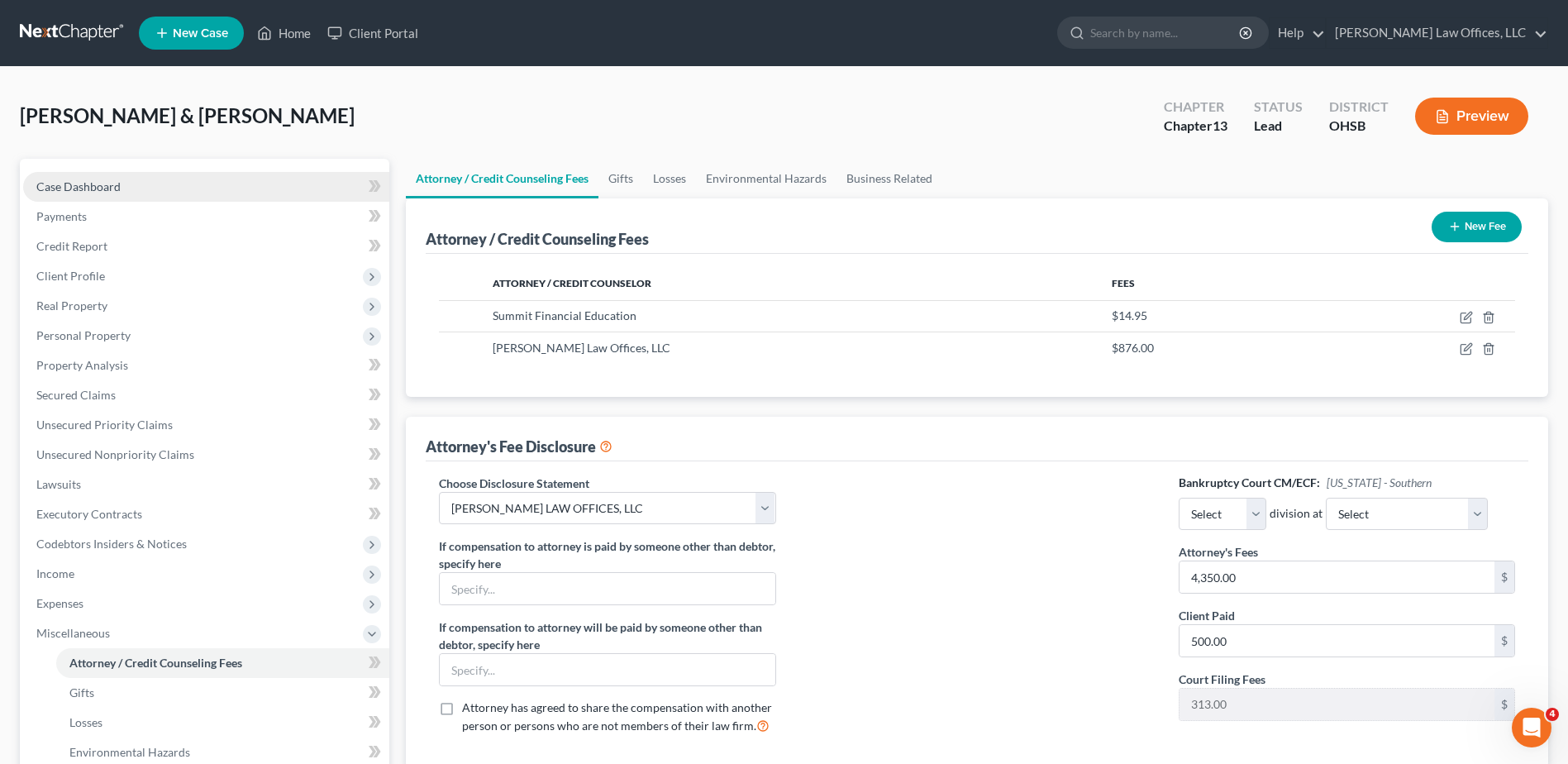
click at [92, 189] on span "Case Dashboard" at bounding box center [79, 187] width 84 height 14
select select "3"
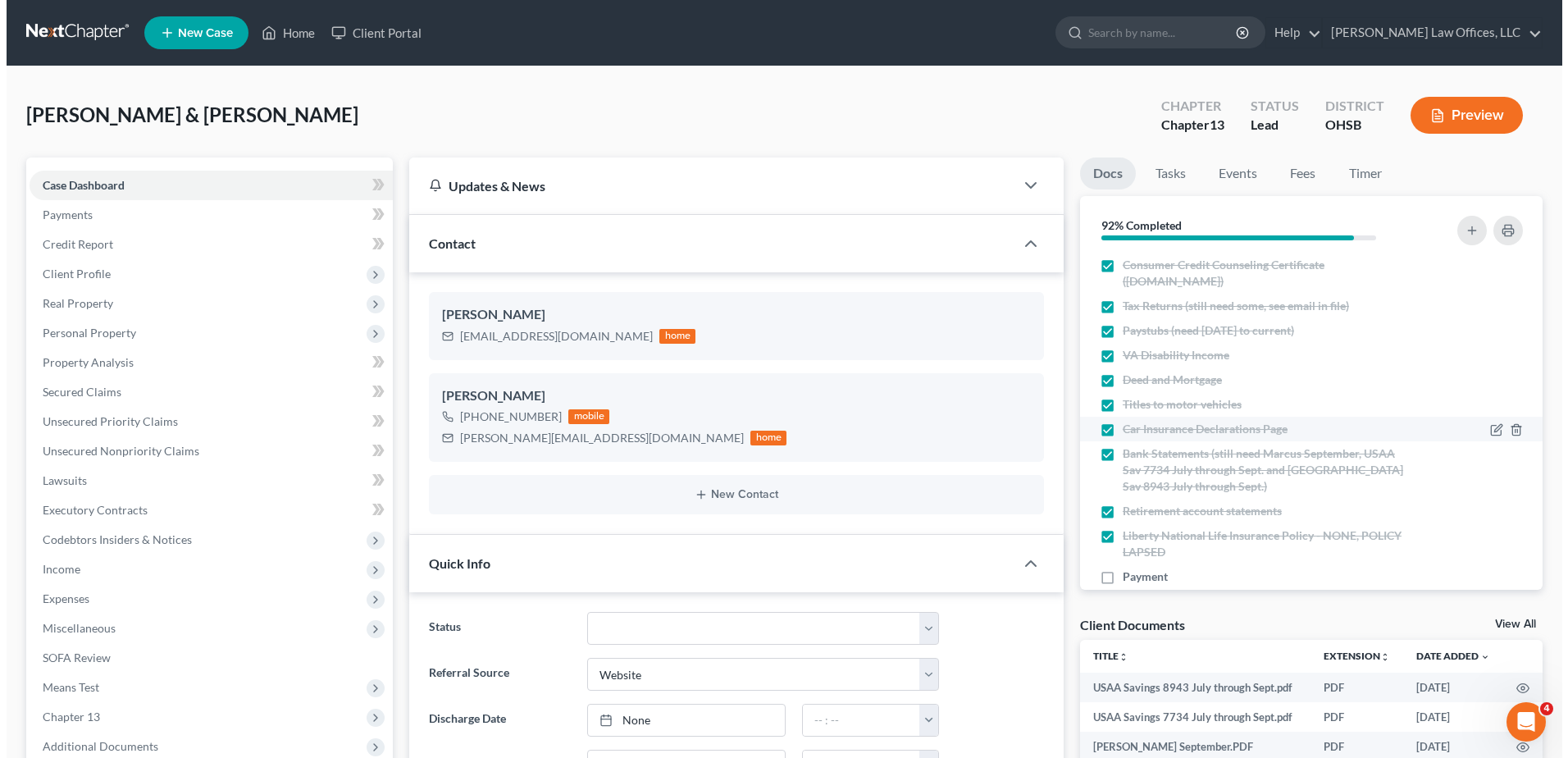
scroll to position [100, 0]
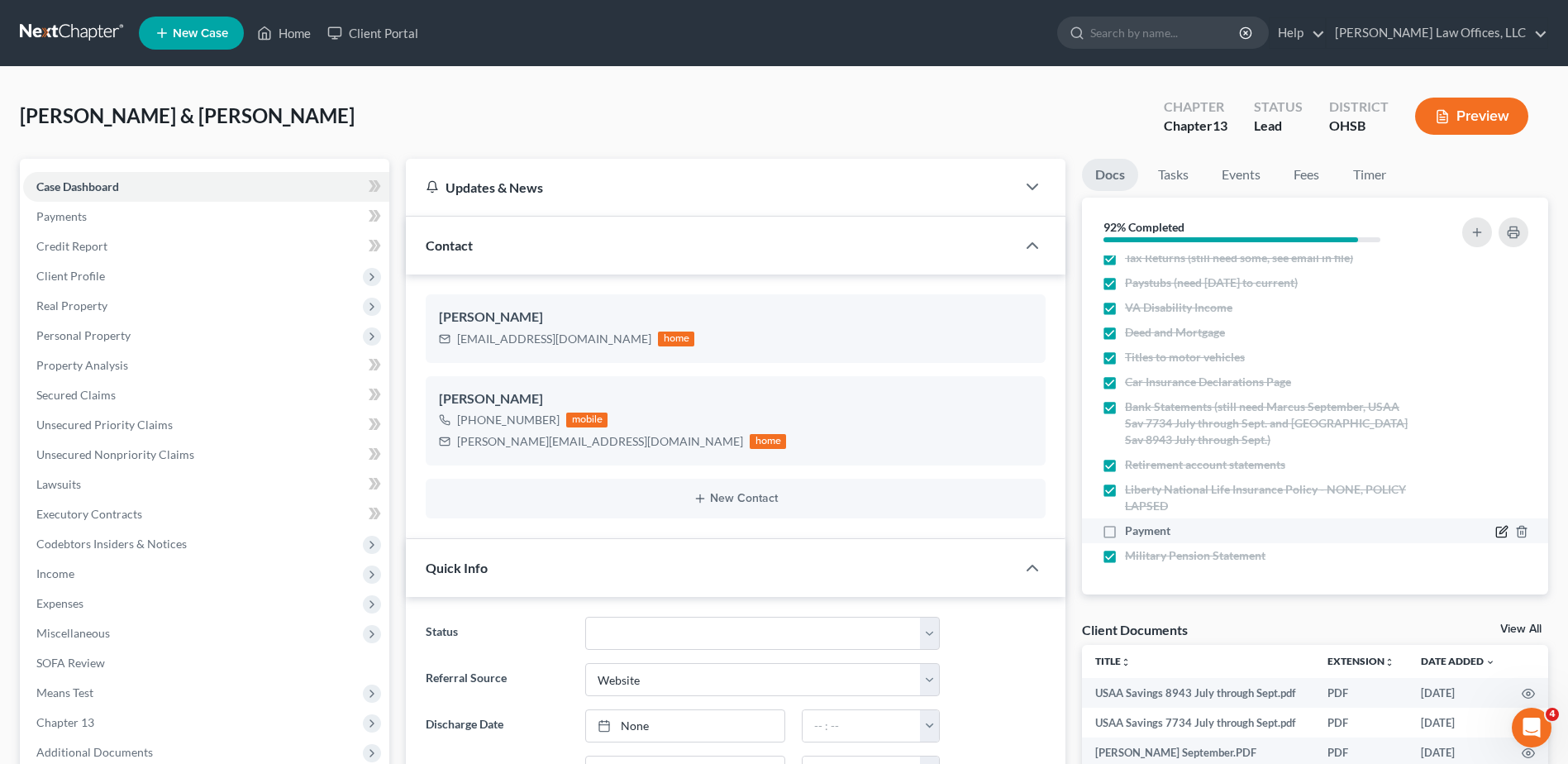
click at [1495, 528] on icon "button" at bounding box center [1501, 531] width 13 height 13
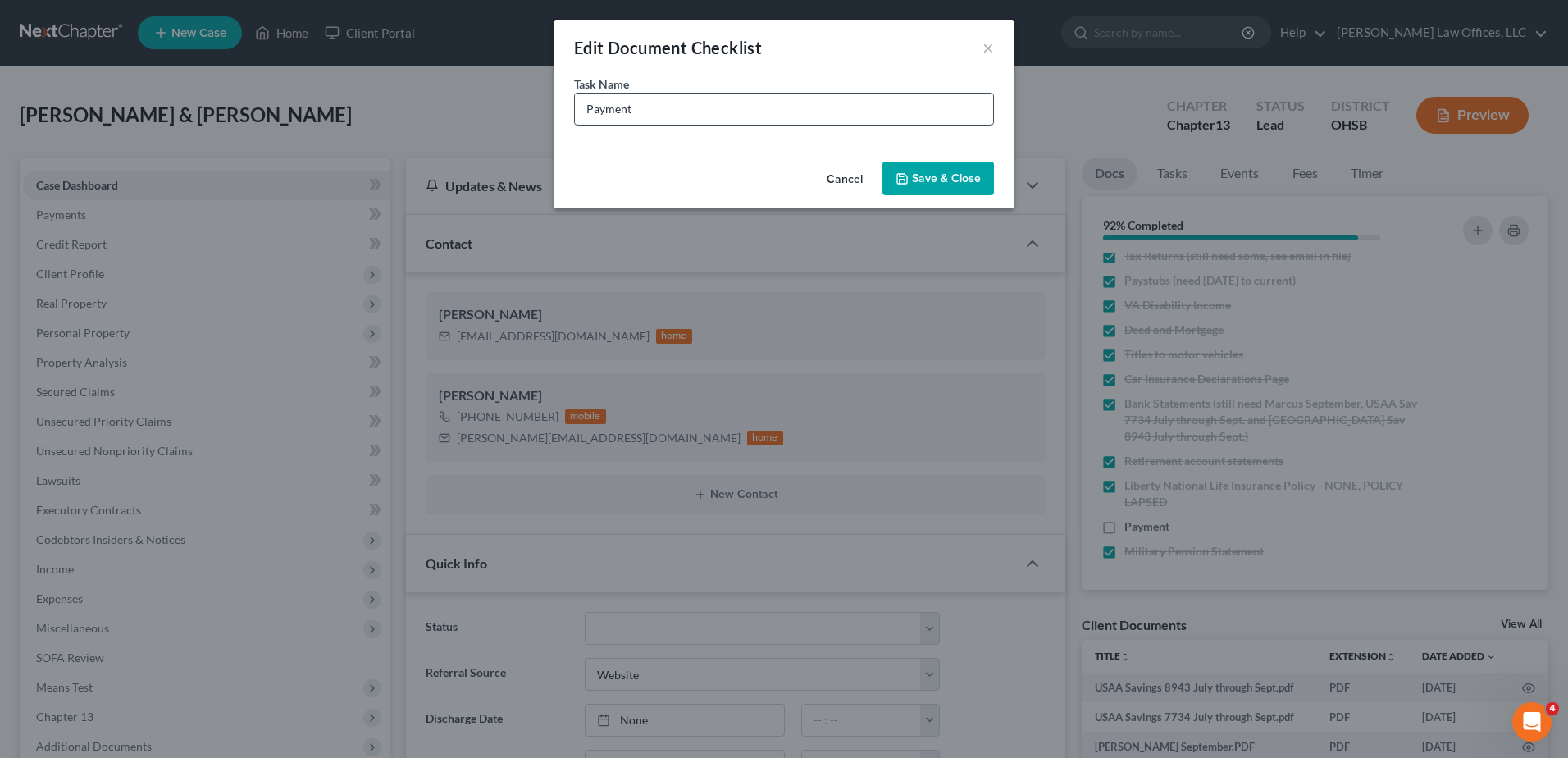
click at [683, 107] on input "Payment" at bounding box center [784, 109] width 418 height 31
type input "Payment (Sent PayPal invoice for $438 on [DATE]. Send invoice for other $438 on…"
click at [920, 174] on button "Save & Close" at bounding box center [938, 178] width 112 height 35
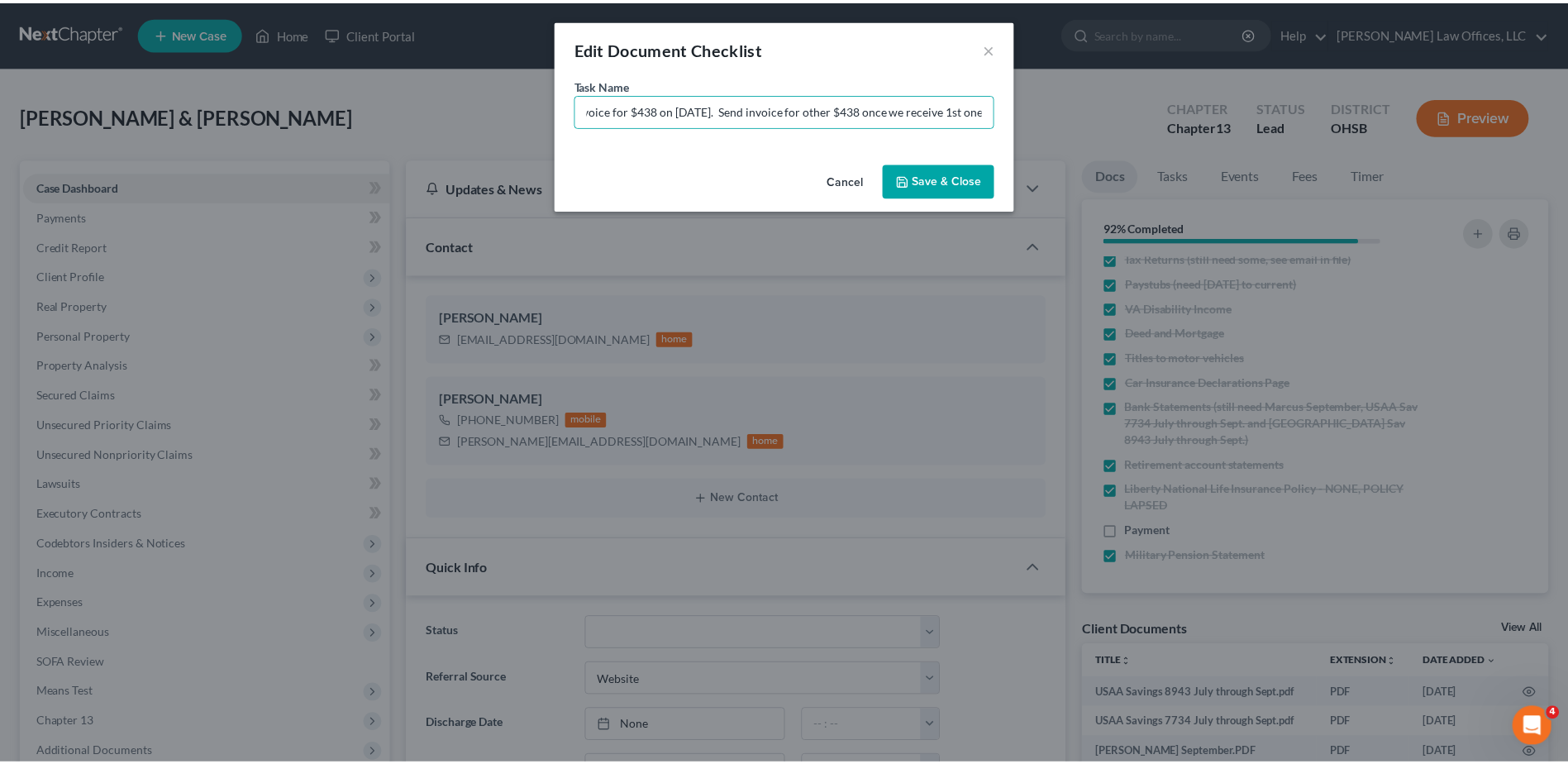
scroll to position [0, 0]
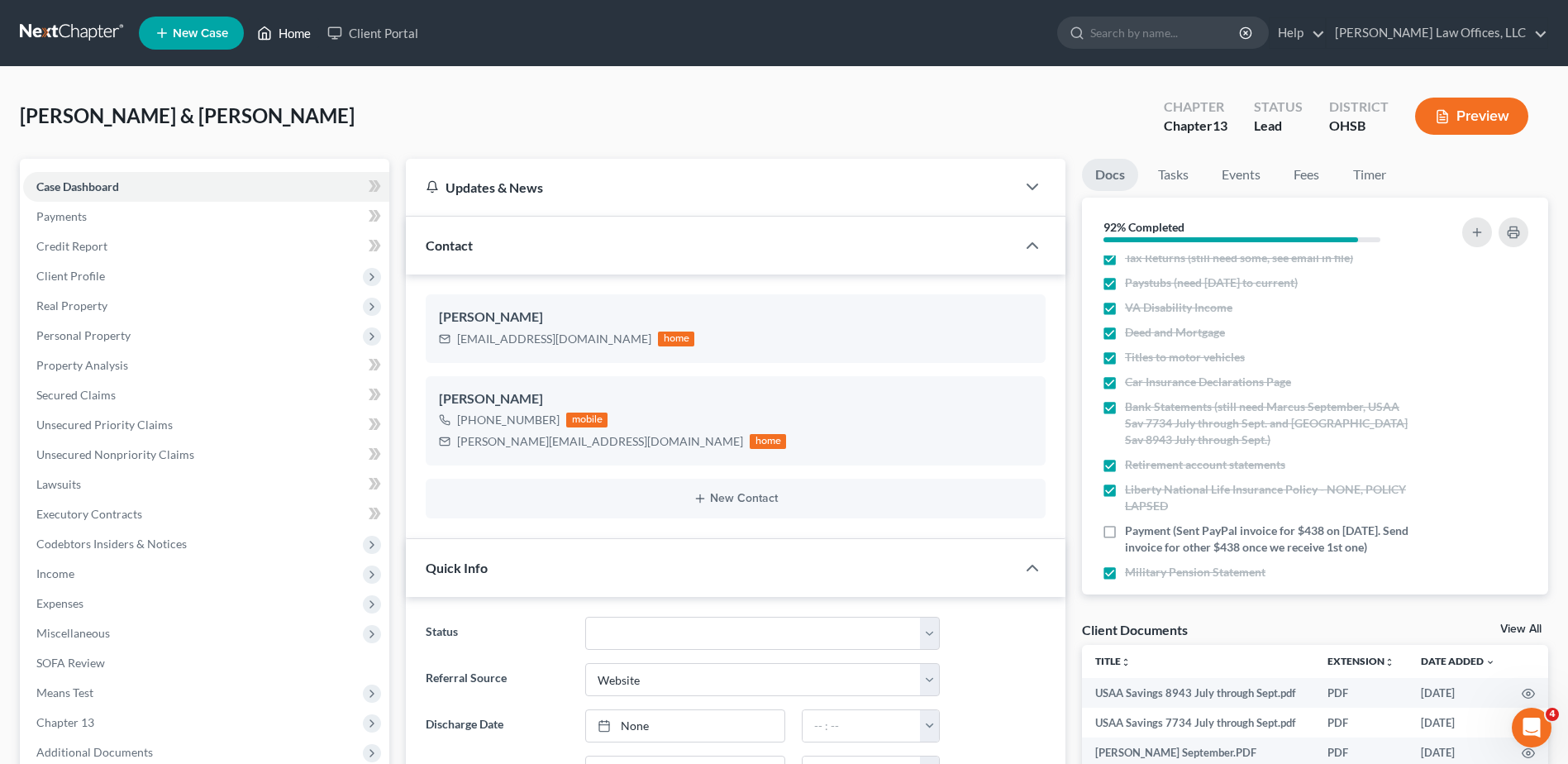
click at [299, 37] on link "Home" at bounding box center [284, 32] width 71 height 29
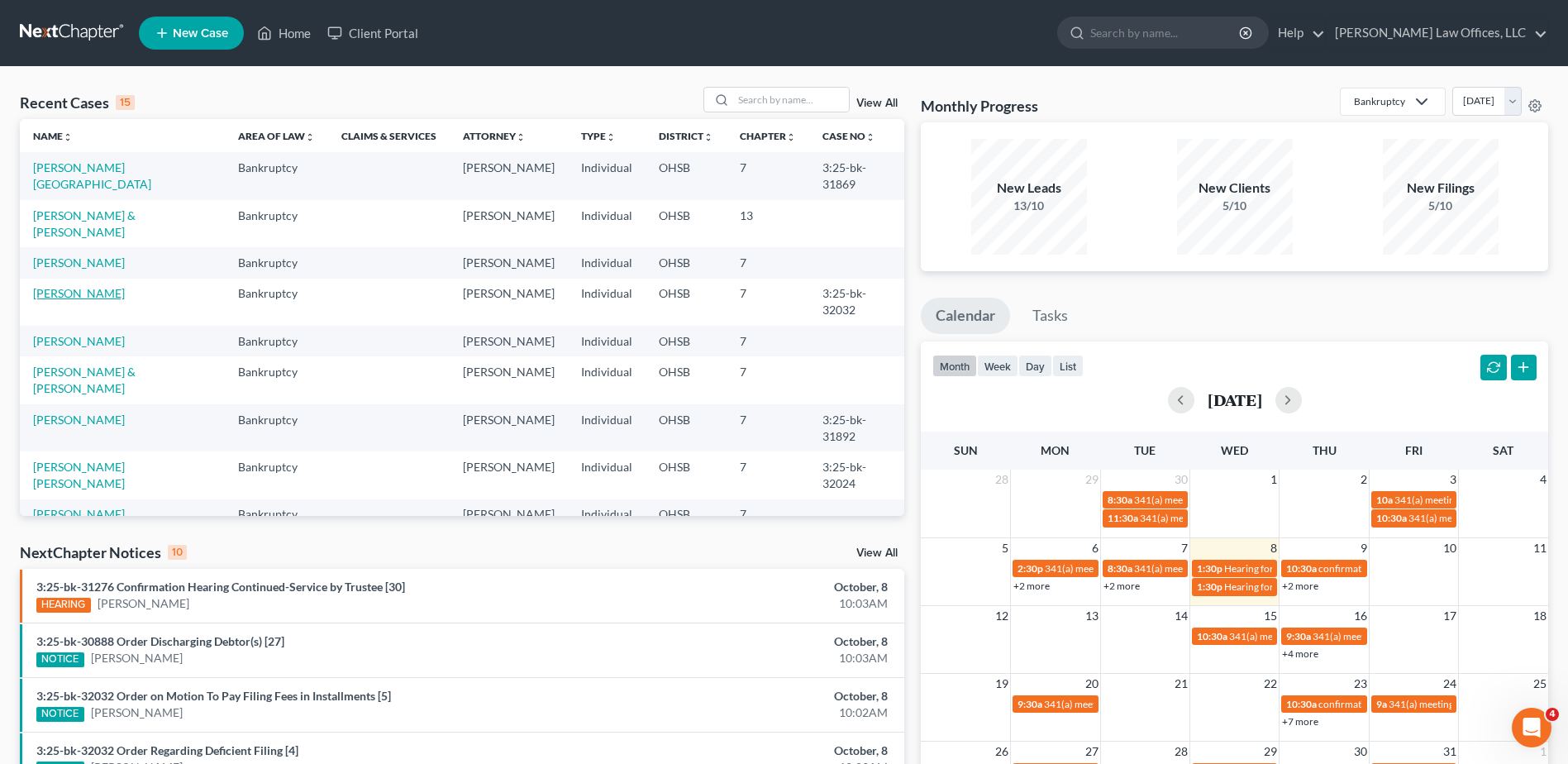
click at [66, 300] on link "[PERSON_NAME]" at bounding box center [79, 293] width 92 height 14
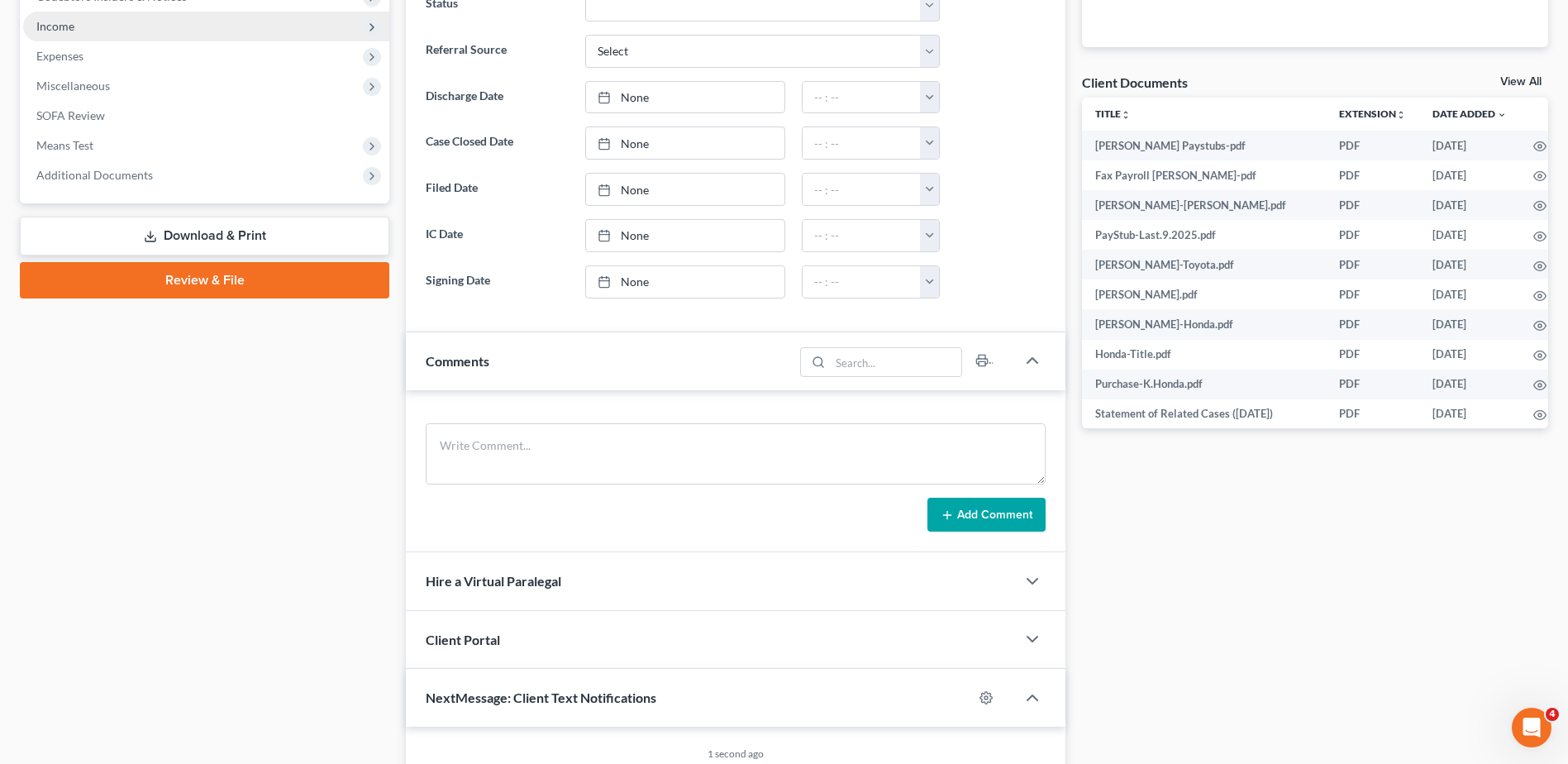
scroll to position [384, 0]
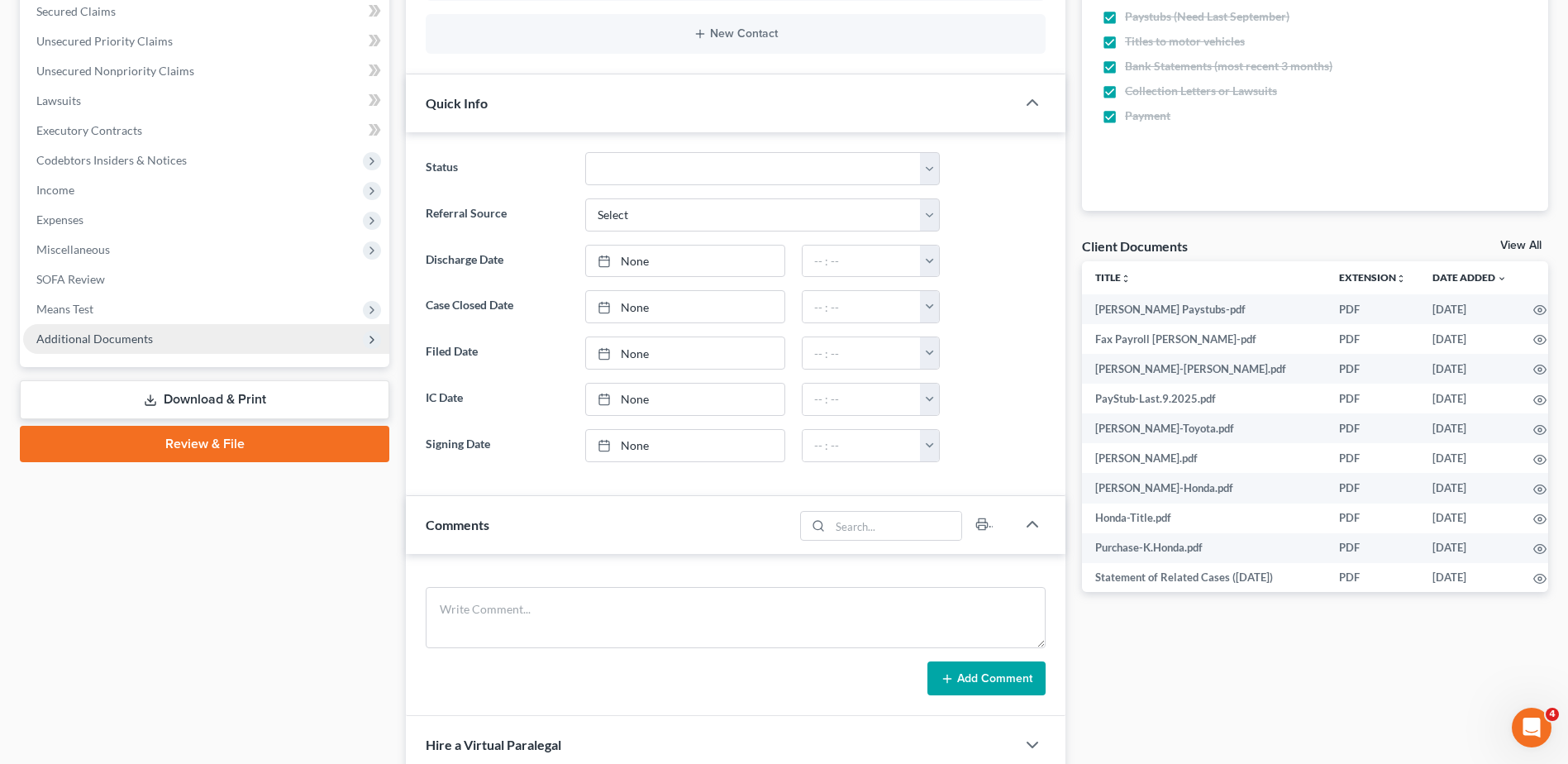
click at [116, 335] on span "Additional Documents" at bounding box center [95, 338] width 117 height 14
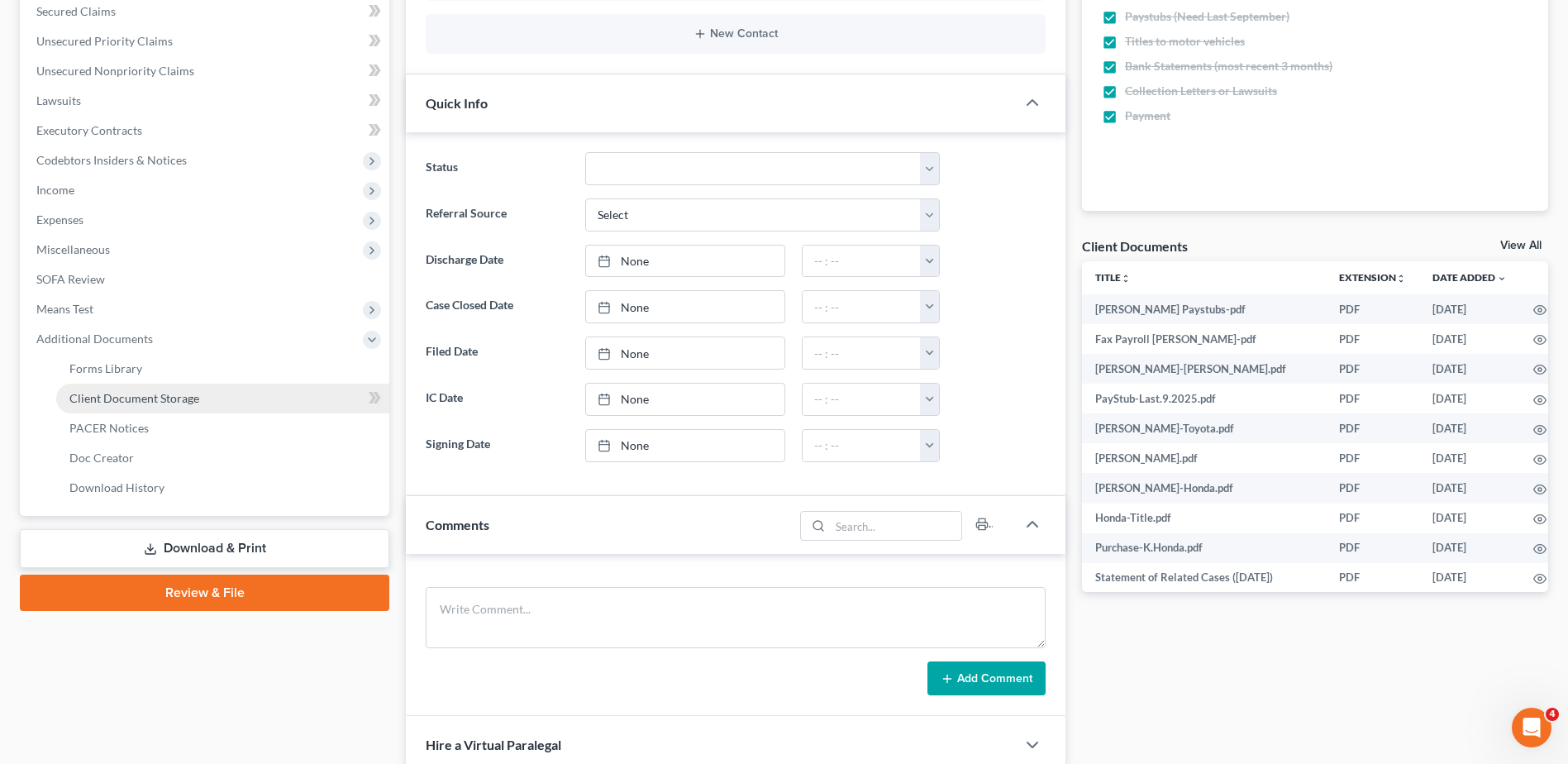
click at [130, 394] on span "Client Document Storage" at bounding box center [134, 398] width 129 height 14
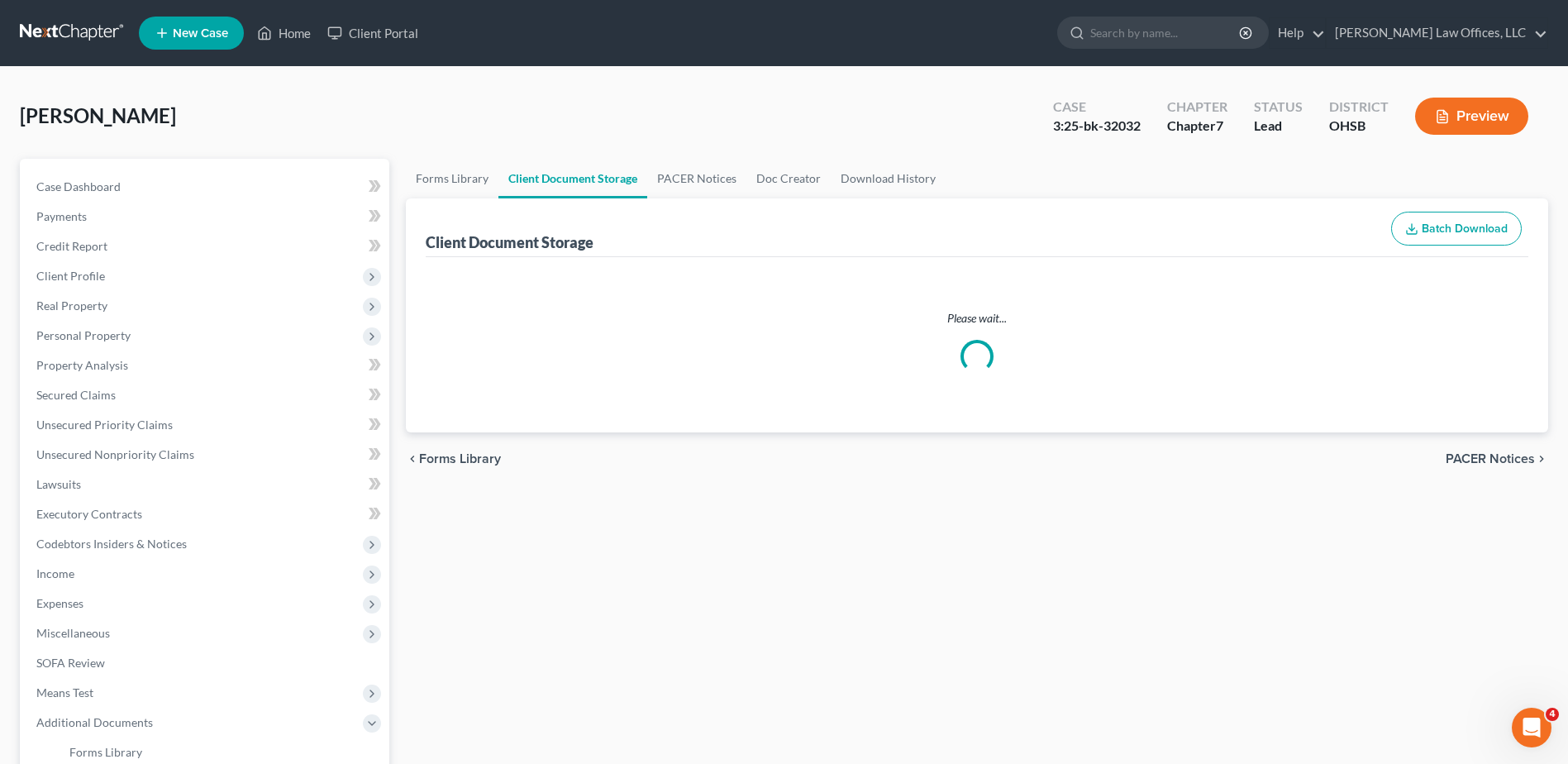
select select "7"
select select "37"
select select "52"
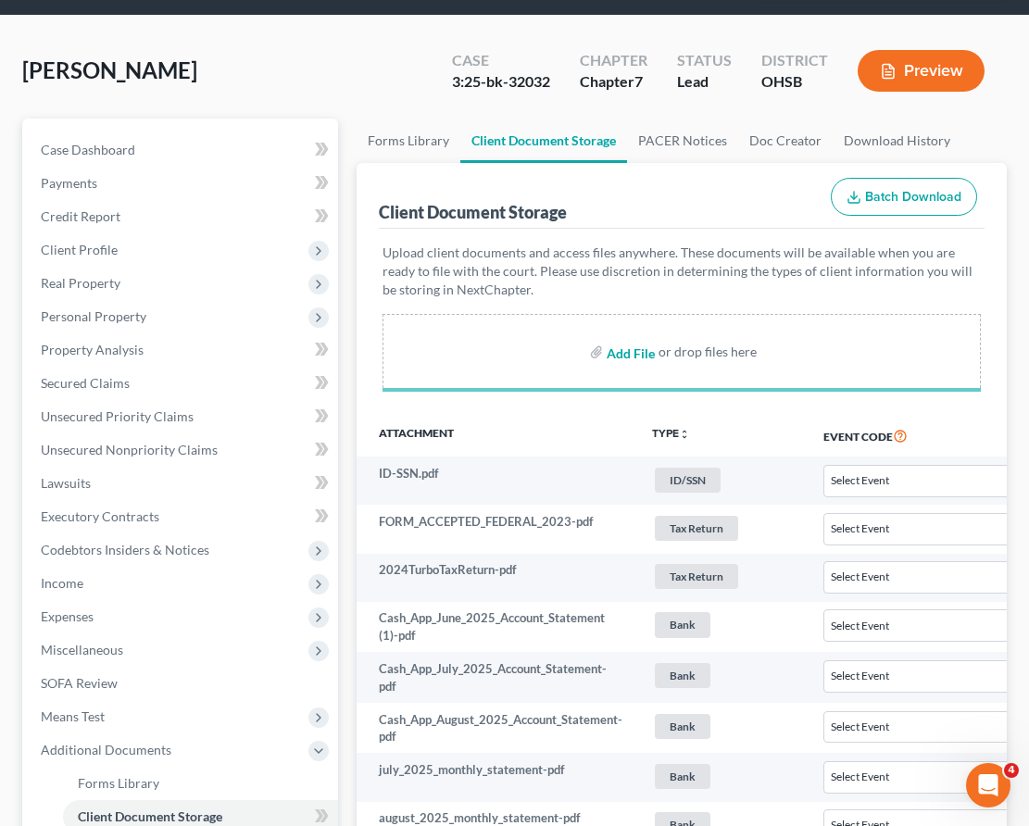
scroll to position [1016, 0]
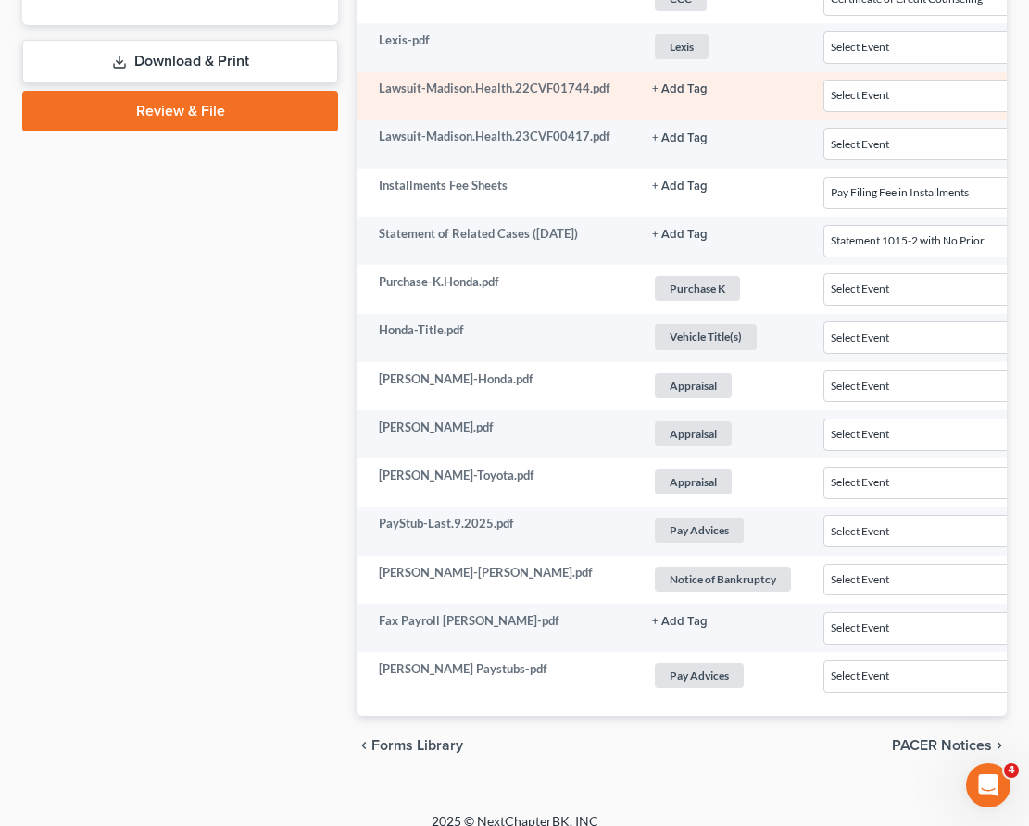
select select "7"
select select "37"
select select "52"
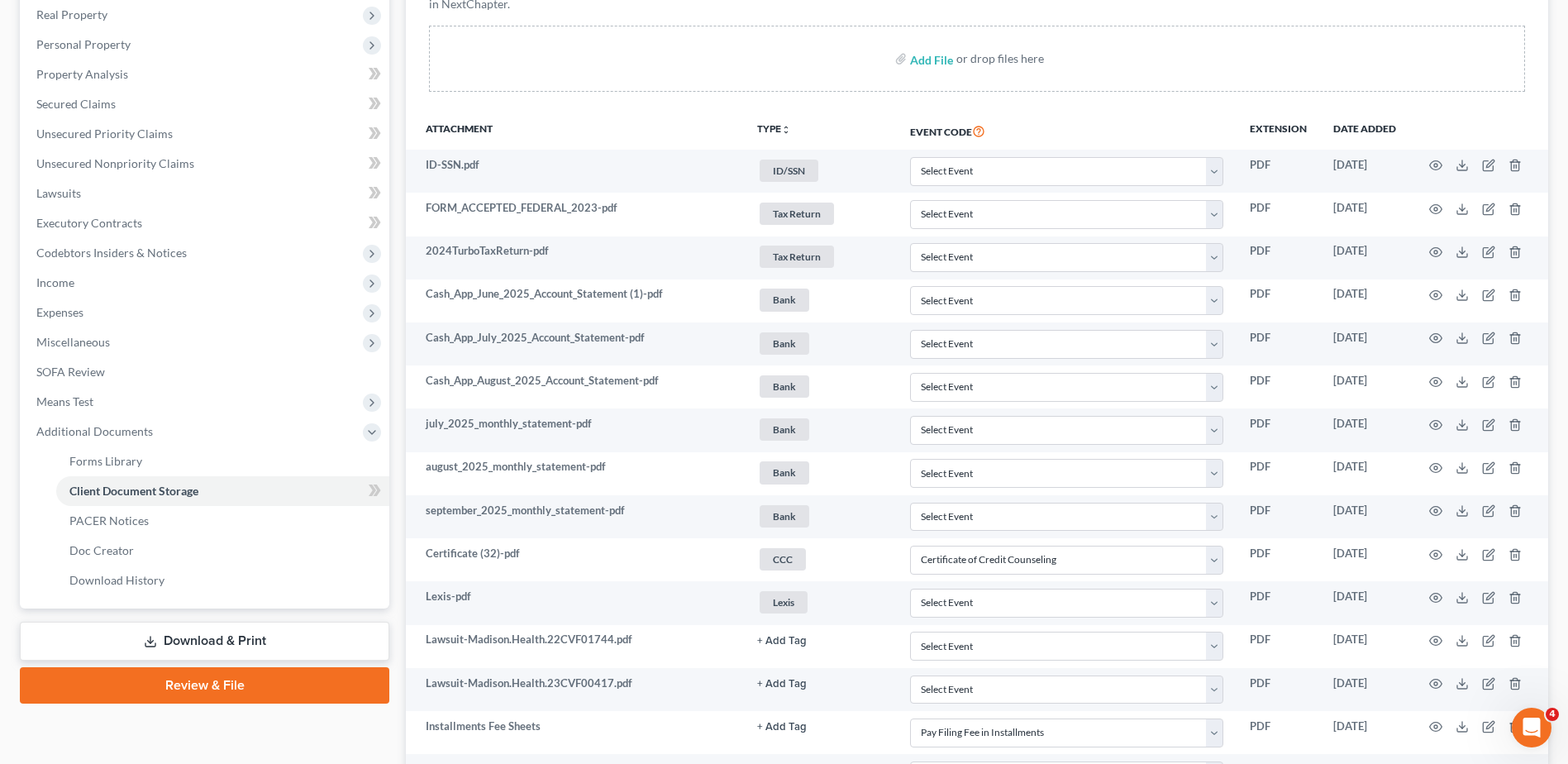
scroll to position [0, 0]
